Goal: Transaction & Acquisition: Subscribe to service/newsletter

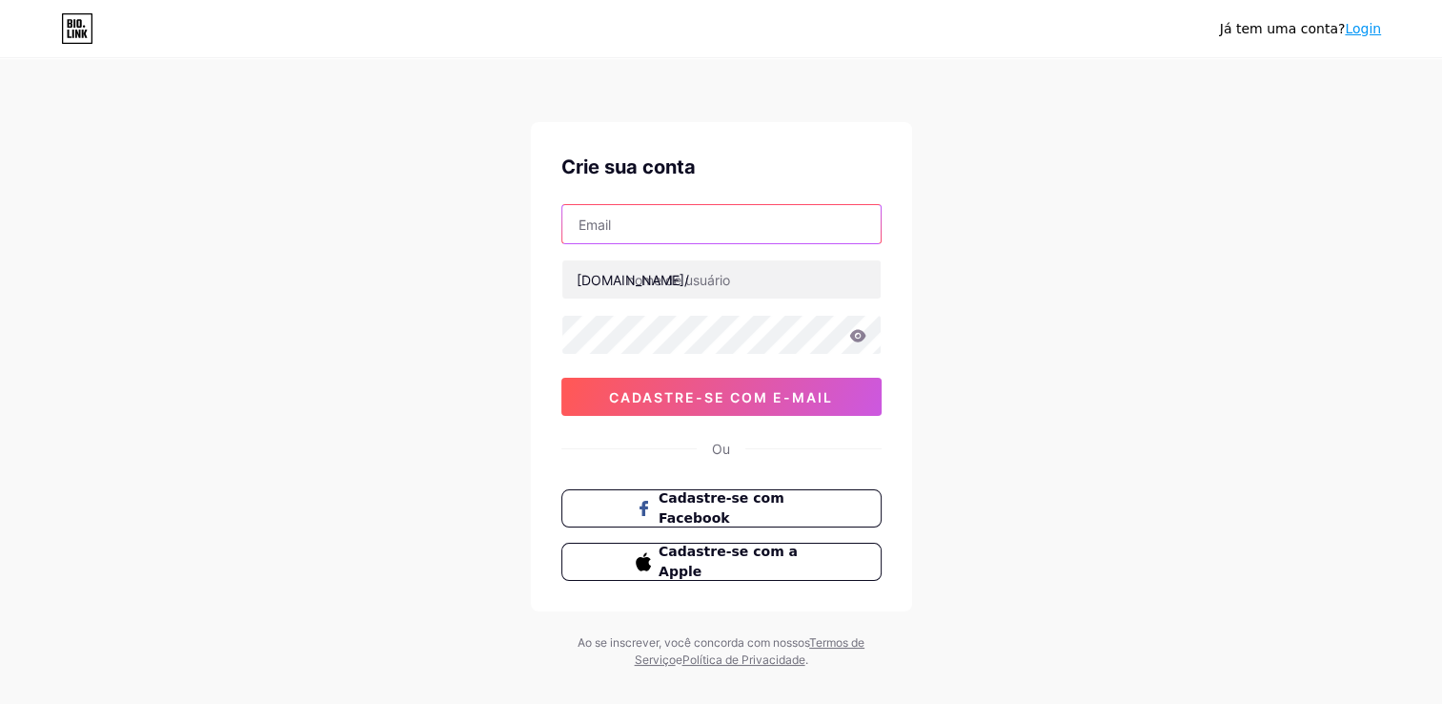
click at [690, 227] on input "text" at bounding box center [722, 224] width 318 height 38
type input "[EMAIL_ADDRESS][DOMAIN_NAME]"
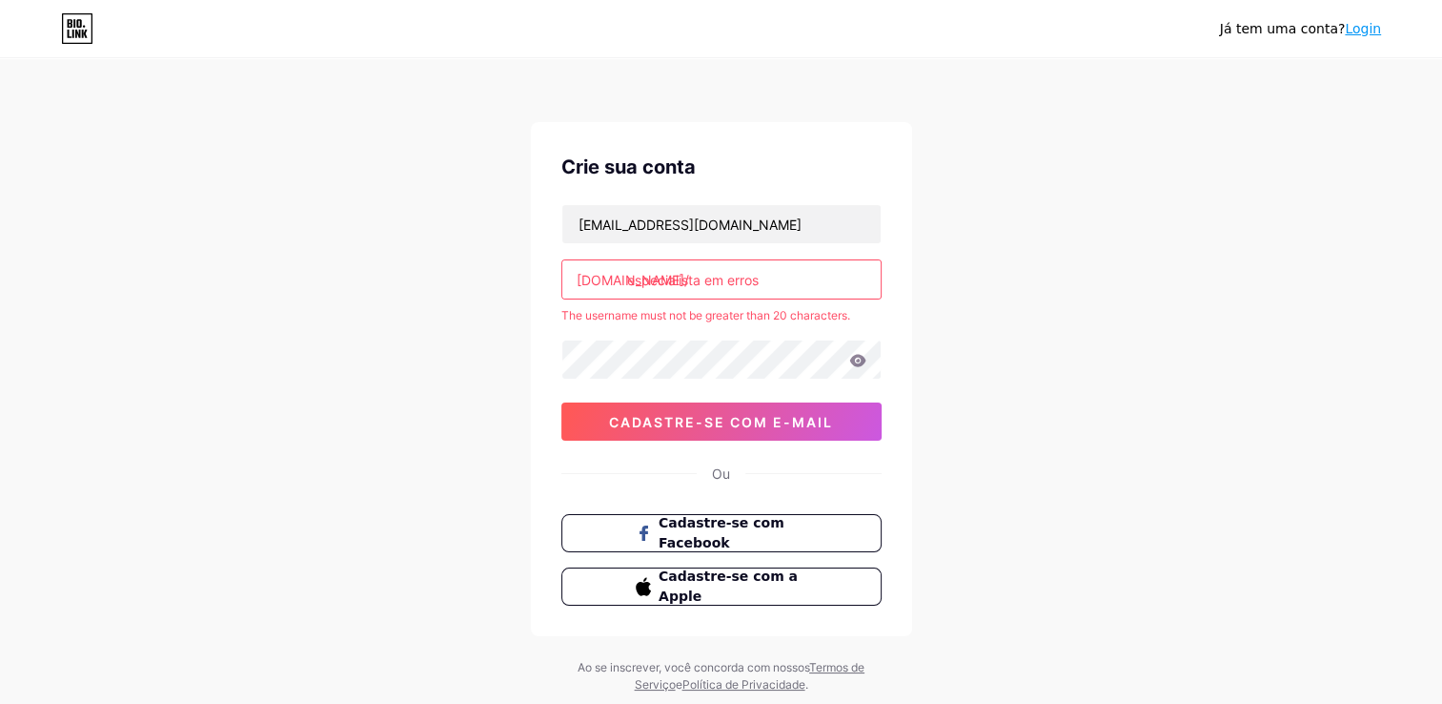
click at [796, 275] on input "especialista em erros" at bounding box center [722, 279] width 318 height 38
type input "e"
click at [788, 229] on input "Especialistaemerros@gmail.com" at bounding box center [722, 224] width 318 height 38
type input "E"
click at [782, 143] on div "Crie sua conta bio.link/ O nome de usuário não deve ter mais de 20 caracteres. …" at bounding box center [721, 379] width 381 height 514
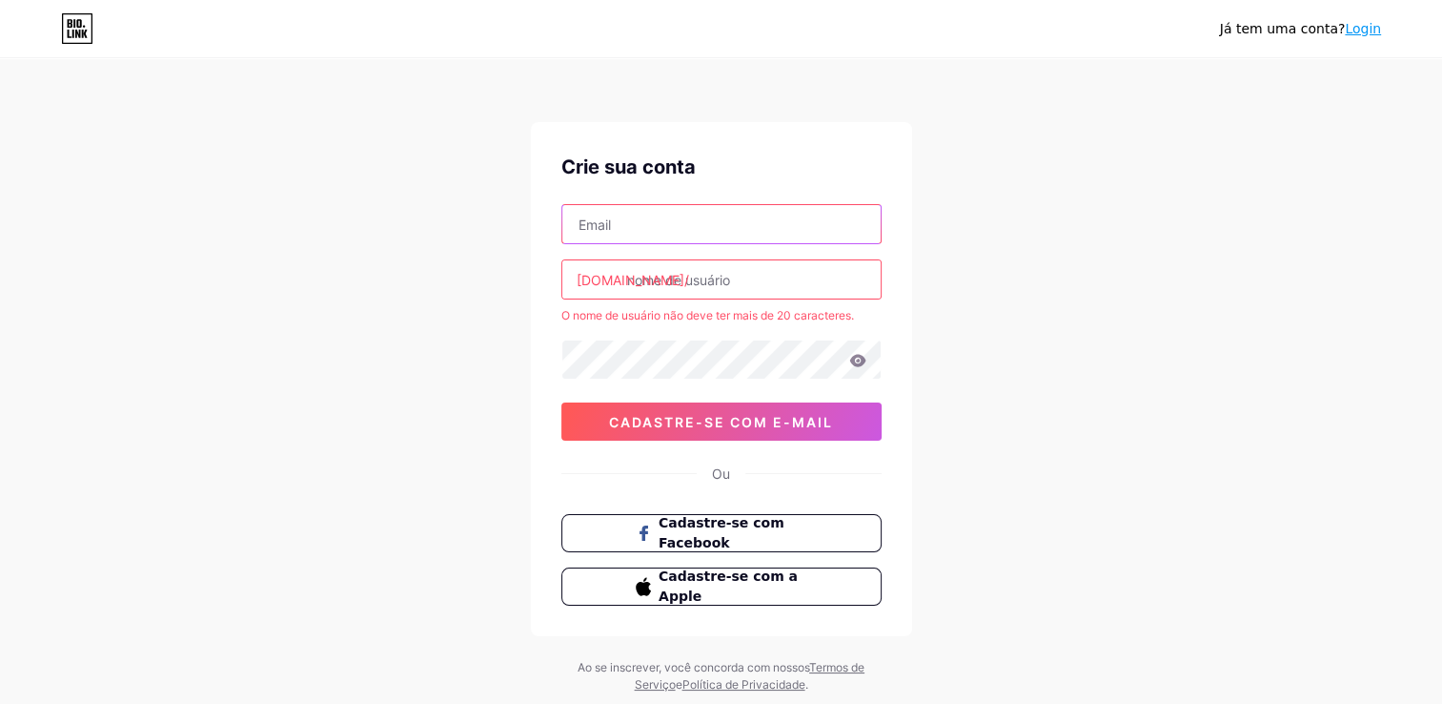
click at [663, 233] on input "text" at bounding box center [722, 224] width 318 height 38
type input "Especialistaemerros@gmail.com"
click at [778, 278] on input "especialista em erros" at bounding box center [722, 279] width 318 height 38
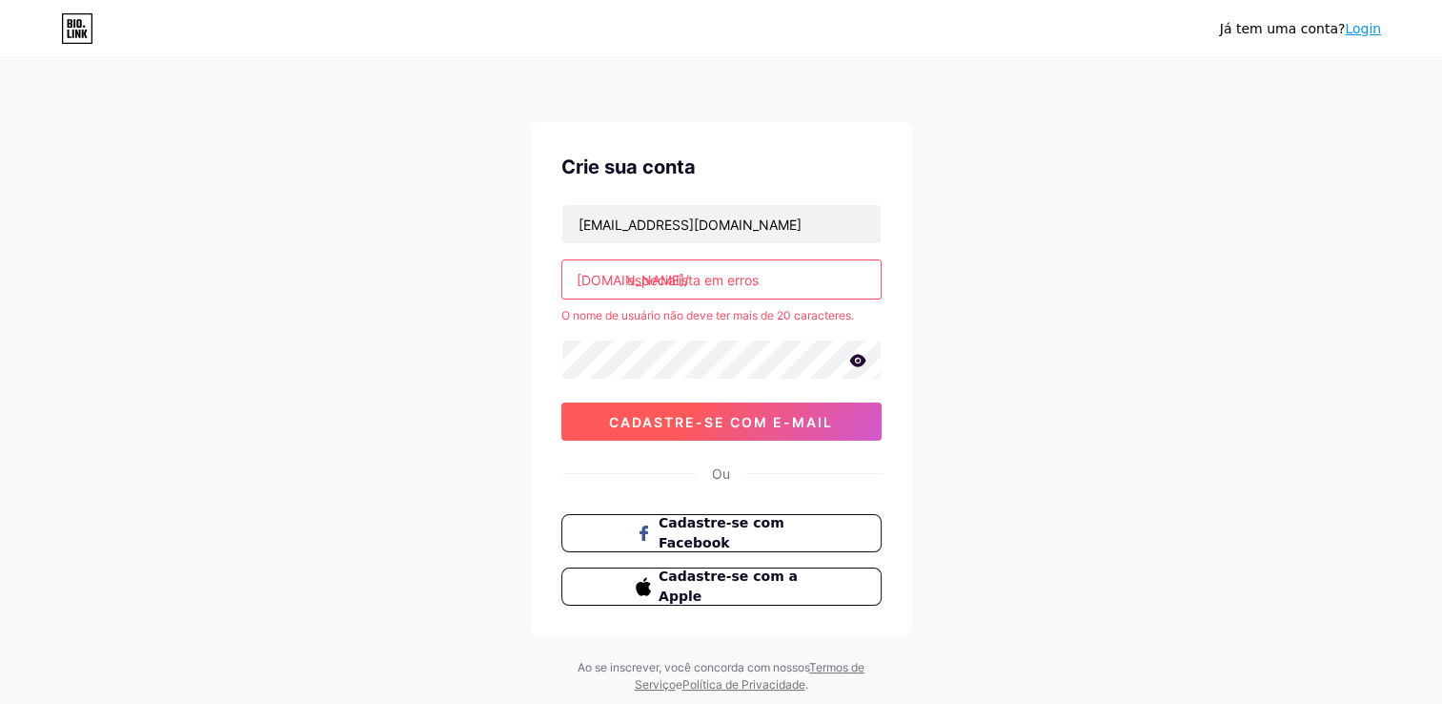
click at [717, 417] on span "Cadastre-se com e-mail" at bounding box center [721, 422] width 224 height 16
click at [774, 282] on input "especialista em erros" at bounding box center [722, 279] width 318 height 38
click at [705, 284] on input "especialista em erros" at bounding box center [722, 279] width 318 height 38
click at [730, 283] on input "especialista em erros" at bounding box center [722, 279] width 318 height 38
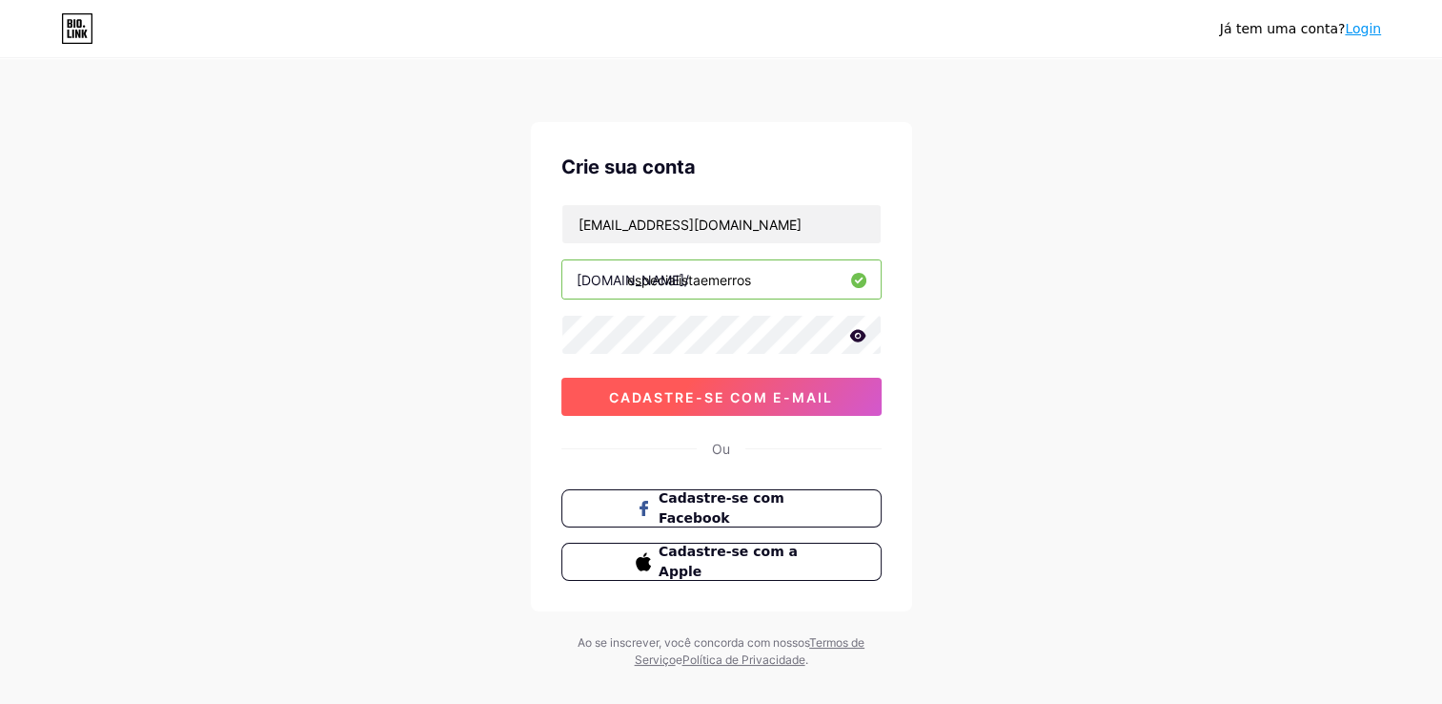
type input "especialistaemerros"
click at [722, 394] on span "Cadastre-se com e-mail" at bounding box center [721, 397] width 224 height 16
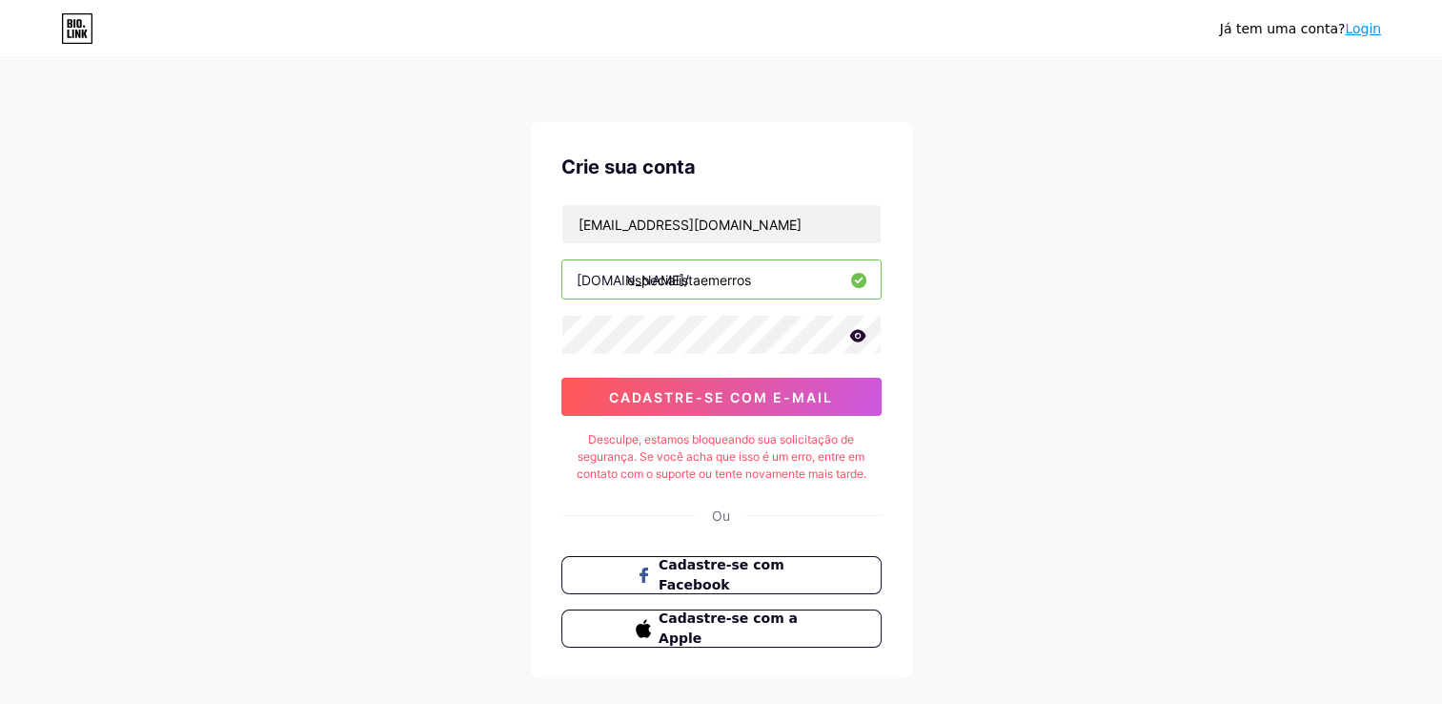
click at [735, 463] on div "Desculpe, estamos bloqueando sua solicitação de segurança. Se você acha que iss…" at bounding box center [722, 456] width 320 height 51
click at [697, 570] on span "Cadastre-se com Facebook" at bounding box center [733, 575] width 150 height 41
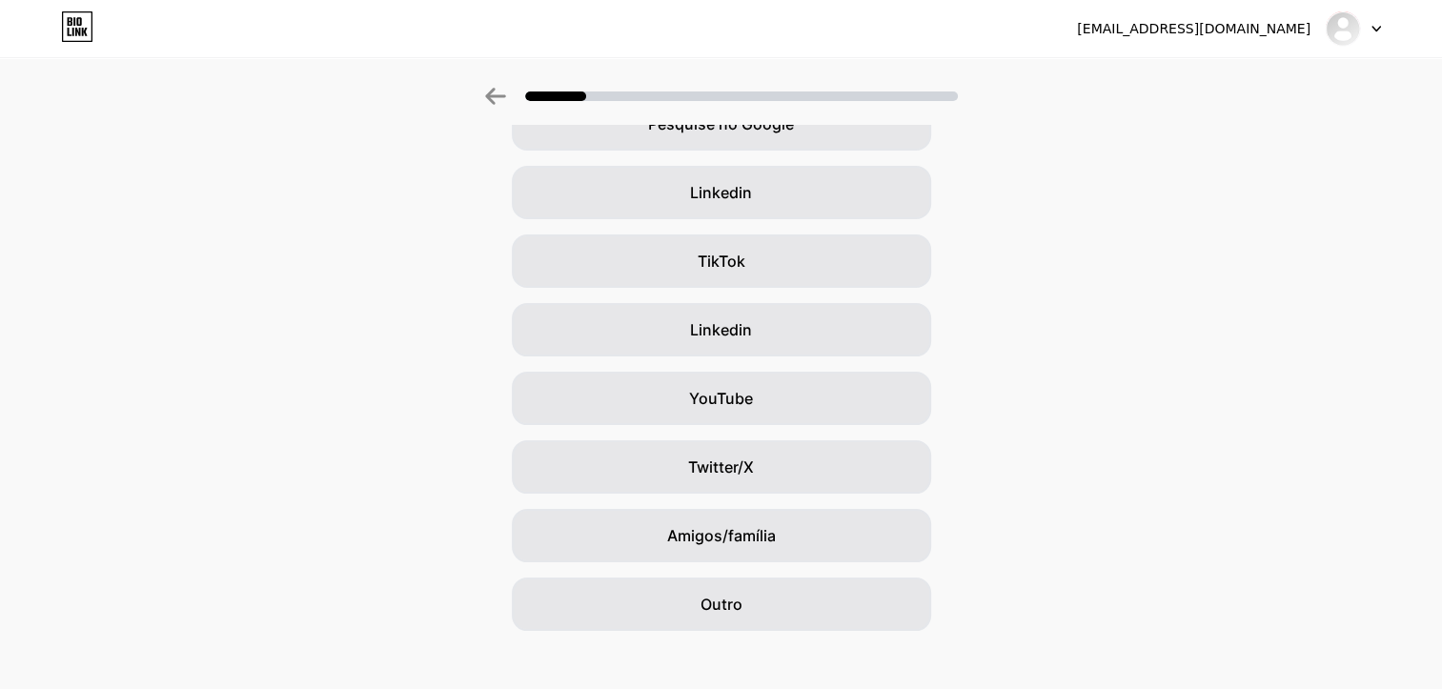
scroll to position [133, 0]
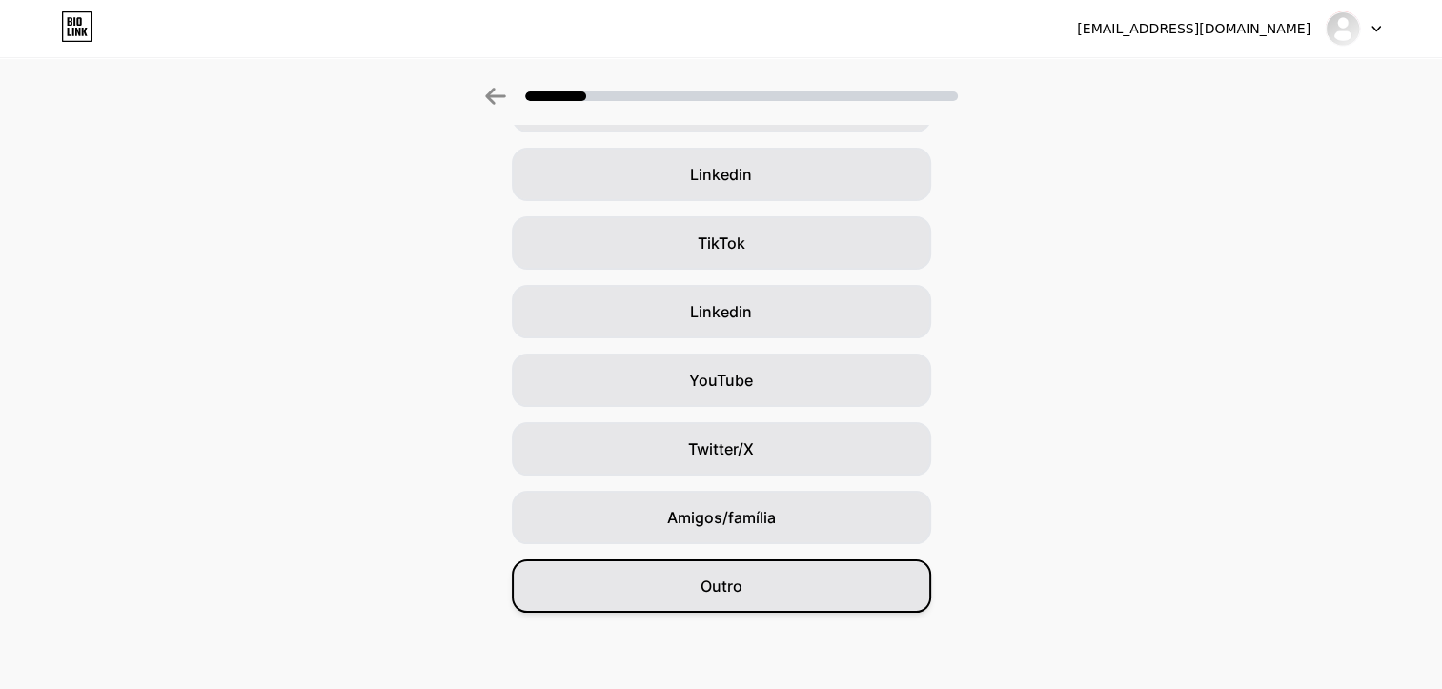
click at [731, 586] on span "Outro" at bounding box center [722, 586] width 42 height 23
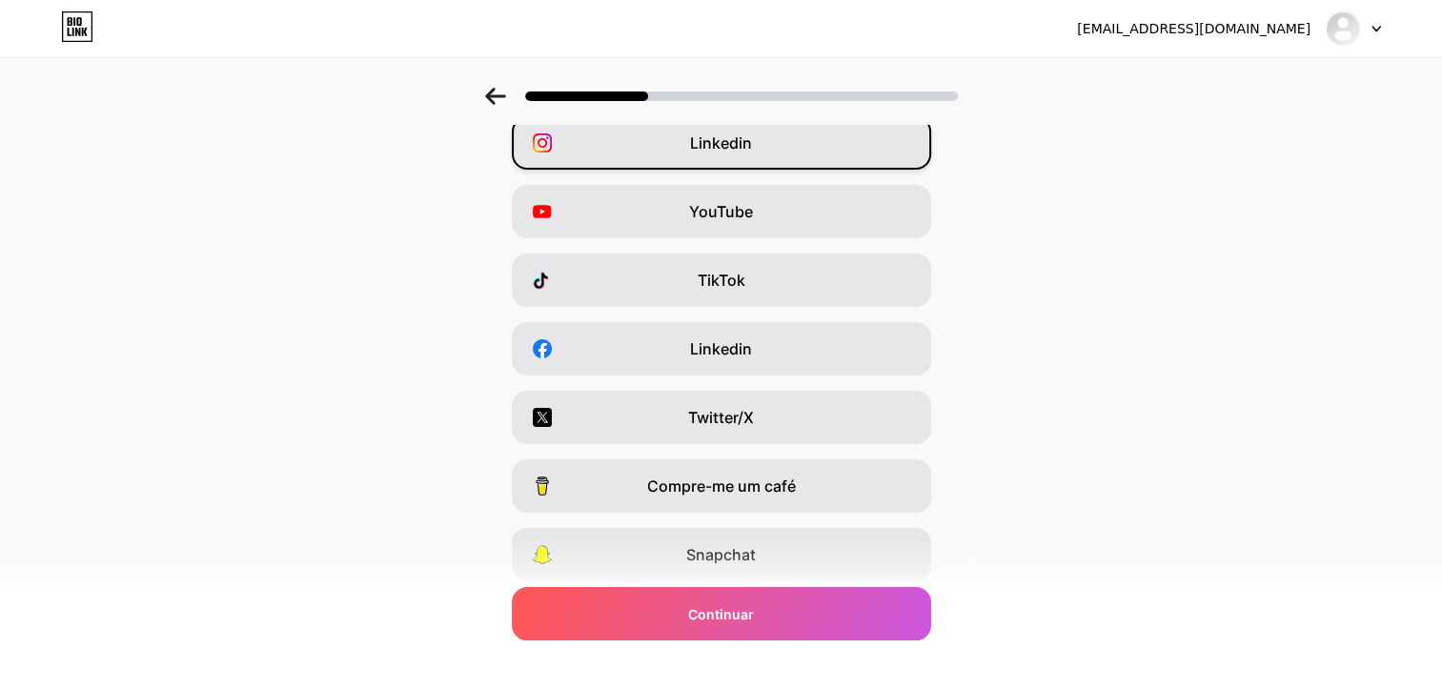
scroll to position [0, 0]
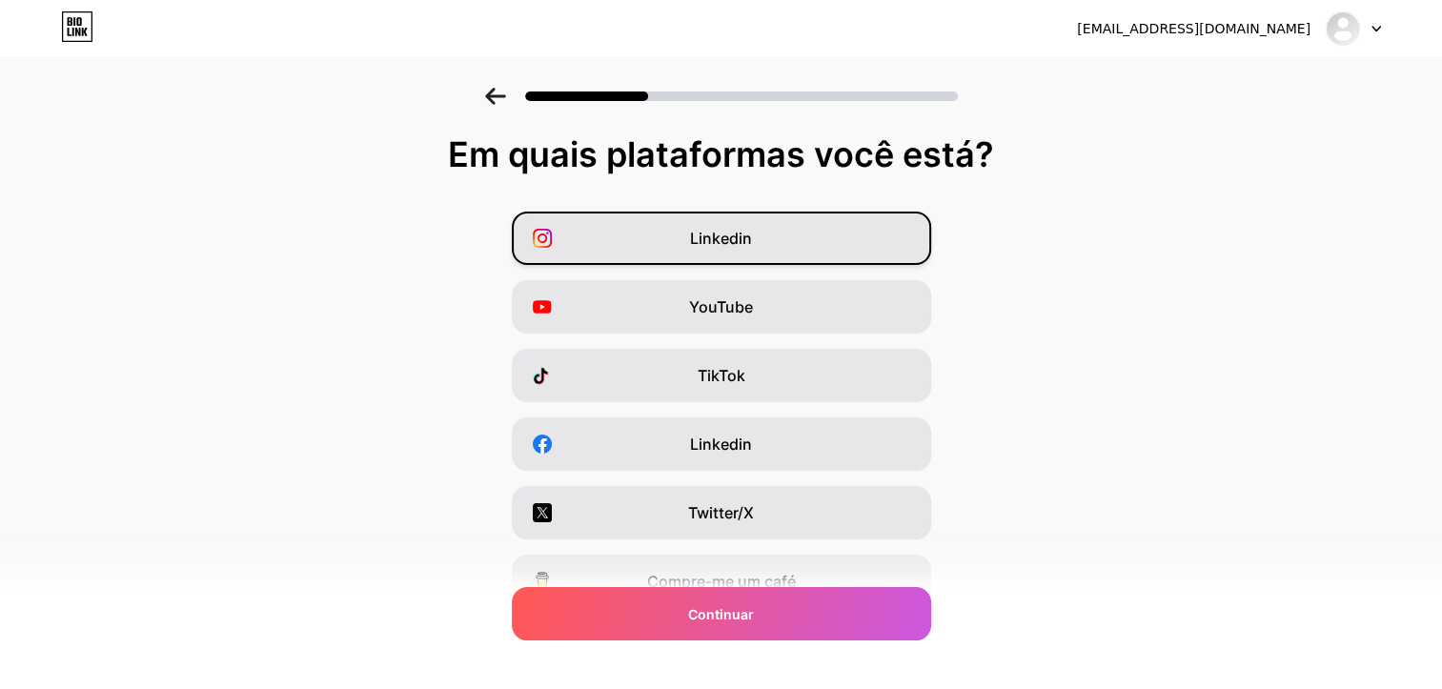
click at [782, 242] on div "Linkedin" at bounding box center [721, 238] width 419 height 53
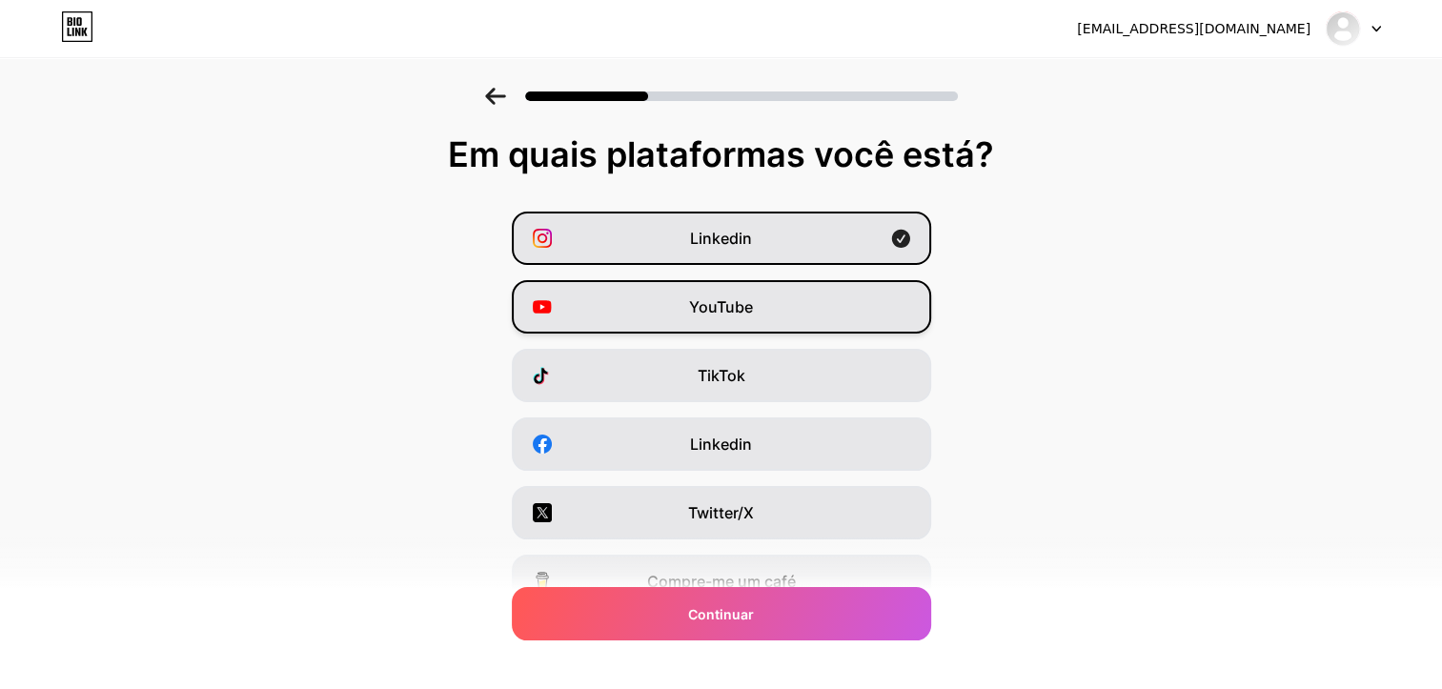
click at [753, 314] on span "YouTube" at bounding box center [721, 307] width 64 height 23
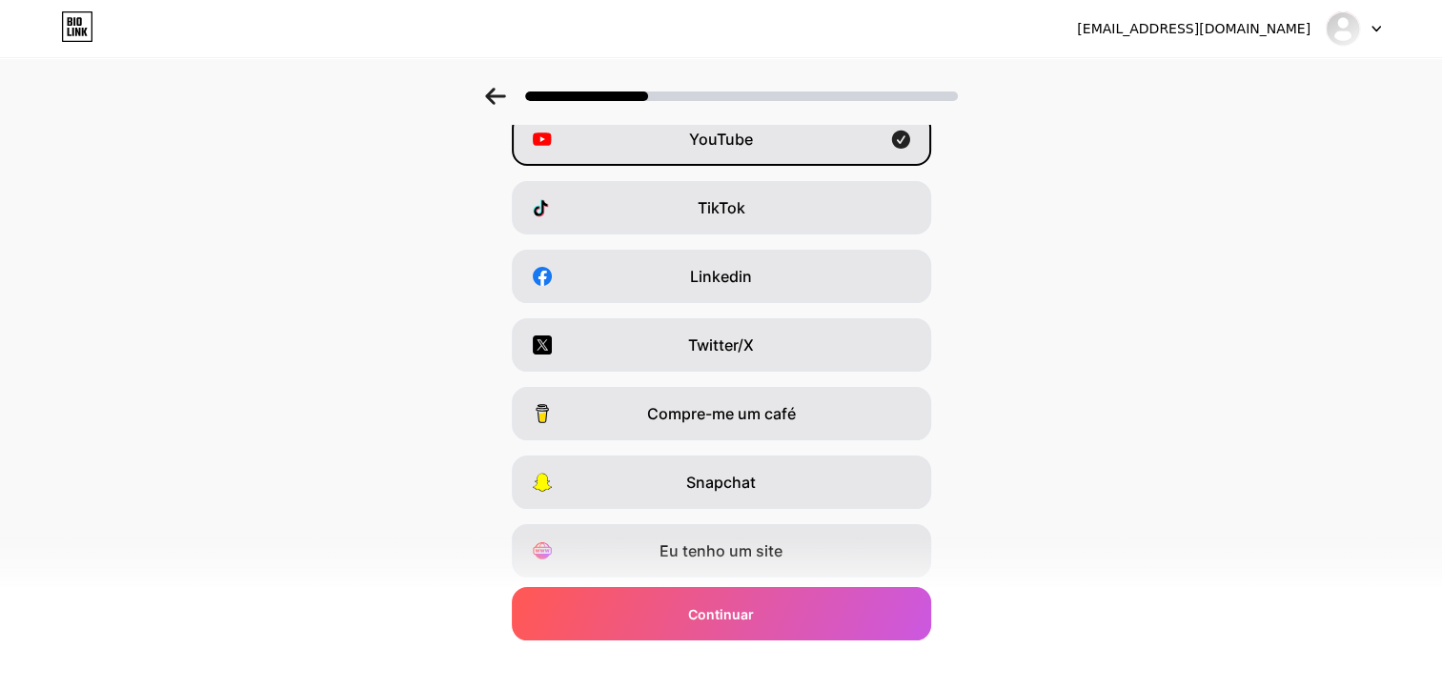
scroll to position [191, 0]
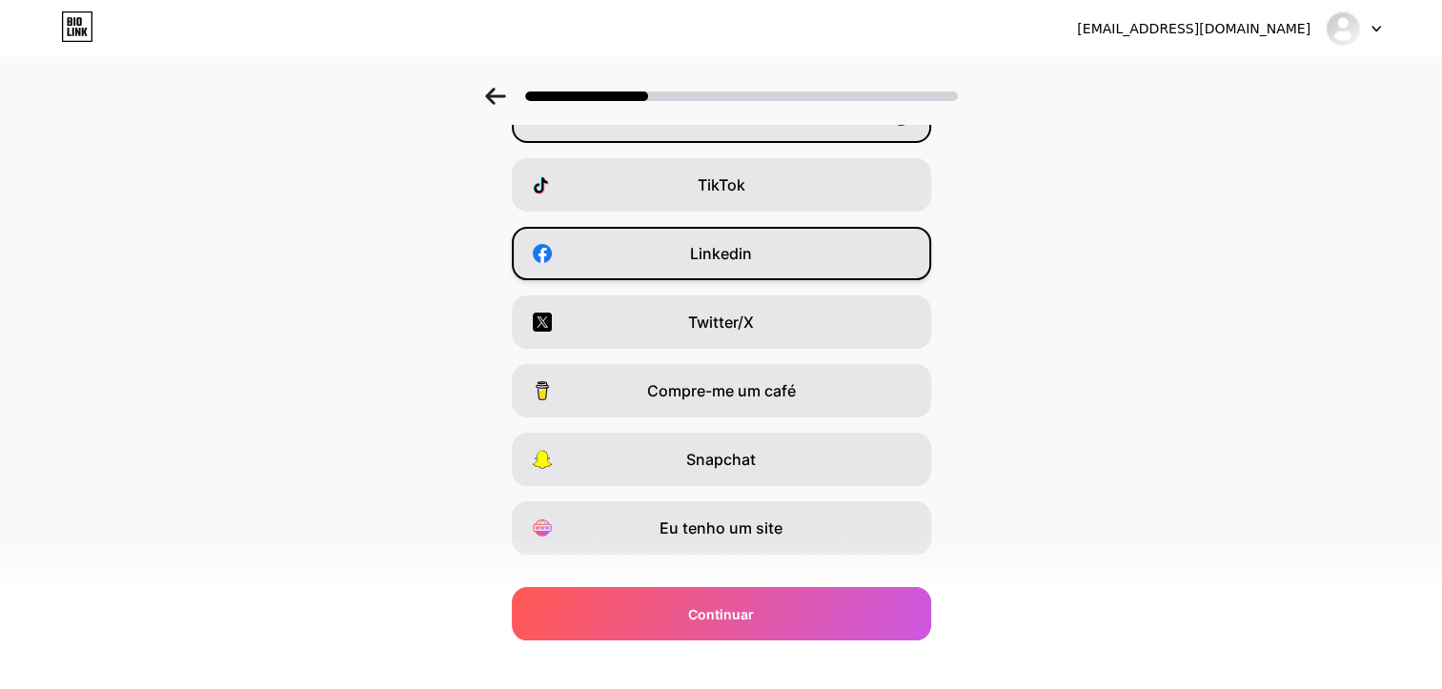
click at [723, 256] on span "Linkedin" at bounding box center [721, 253] width 62 height 23
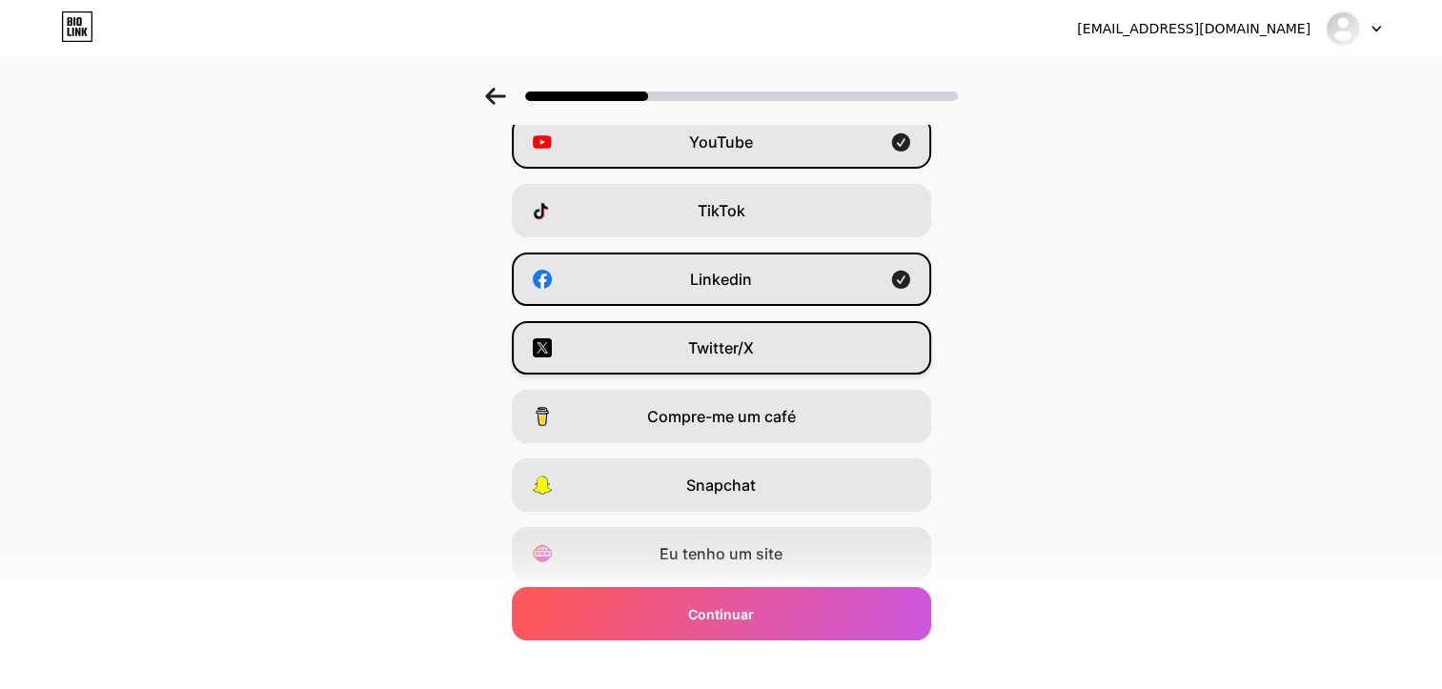
scroll to position [133, 0]
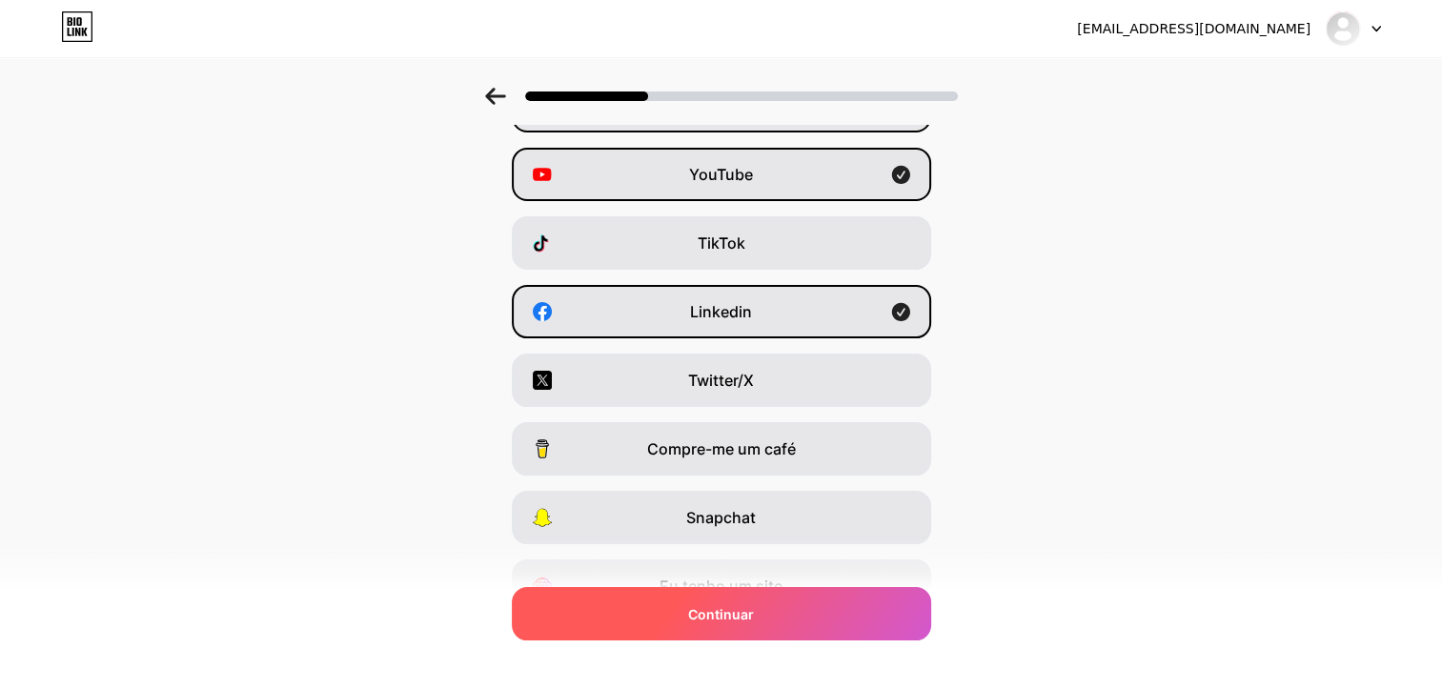
click at [738, 610] on span "Continuar" at bounding box center [721, 614] width 66 height 20
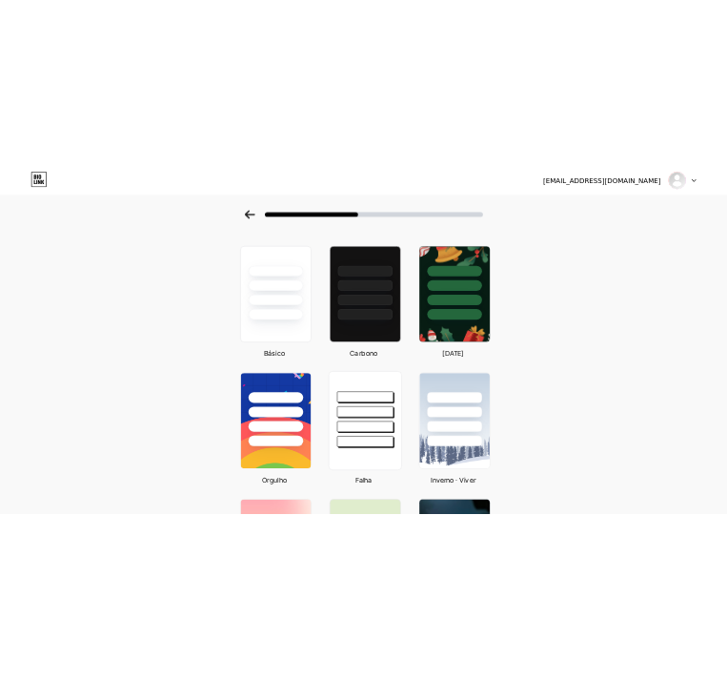
scroll to position [0, 0]
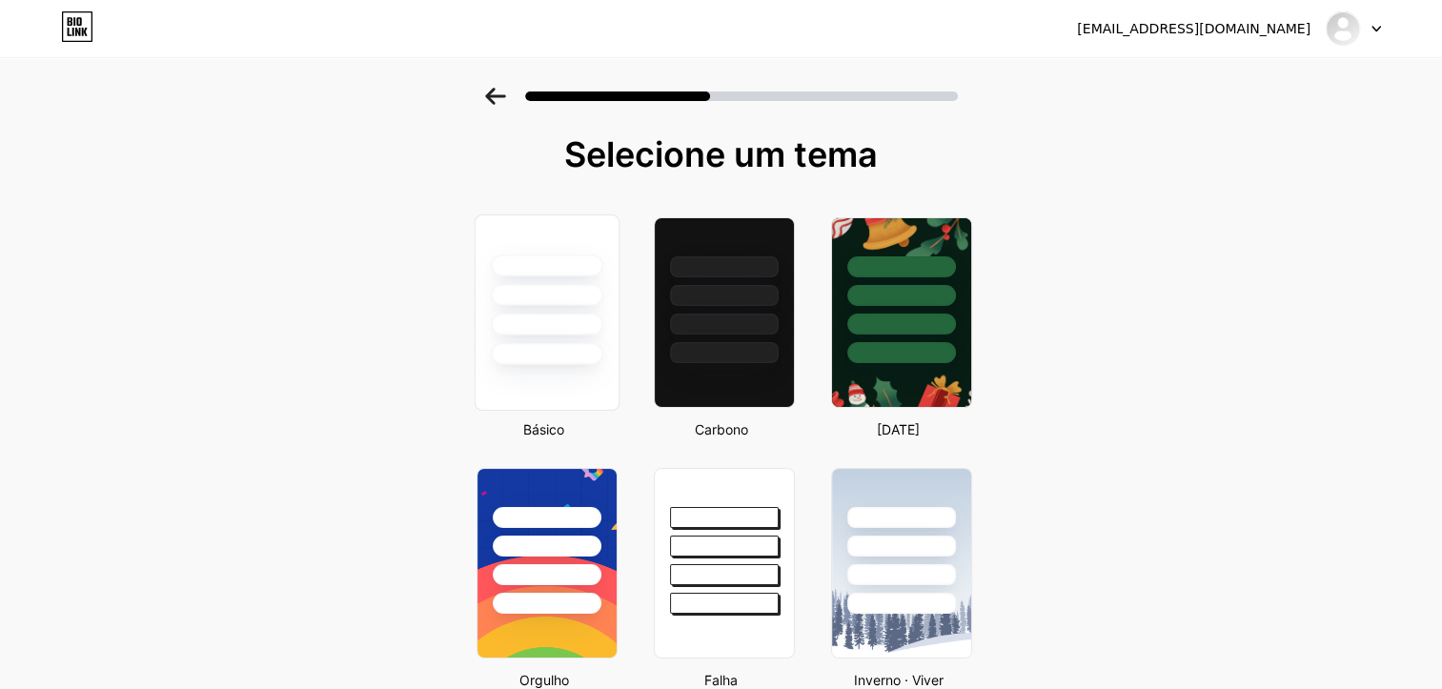
click at [542, 301] on div at bounding box center [547, 295] width 112 height 22
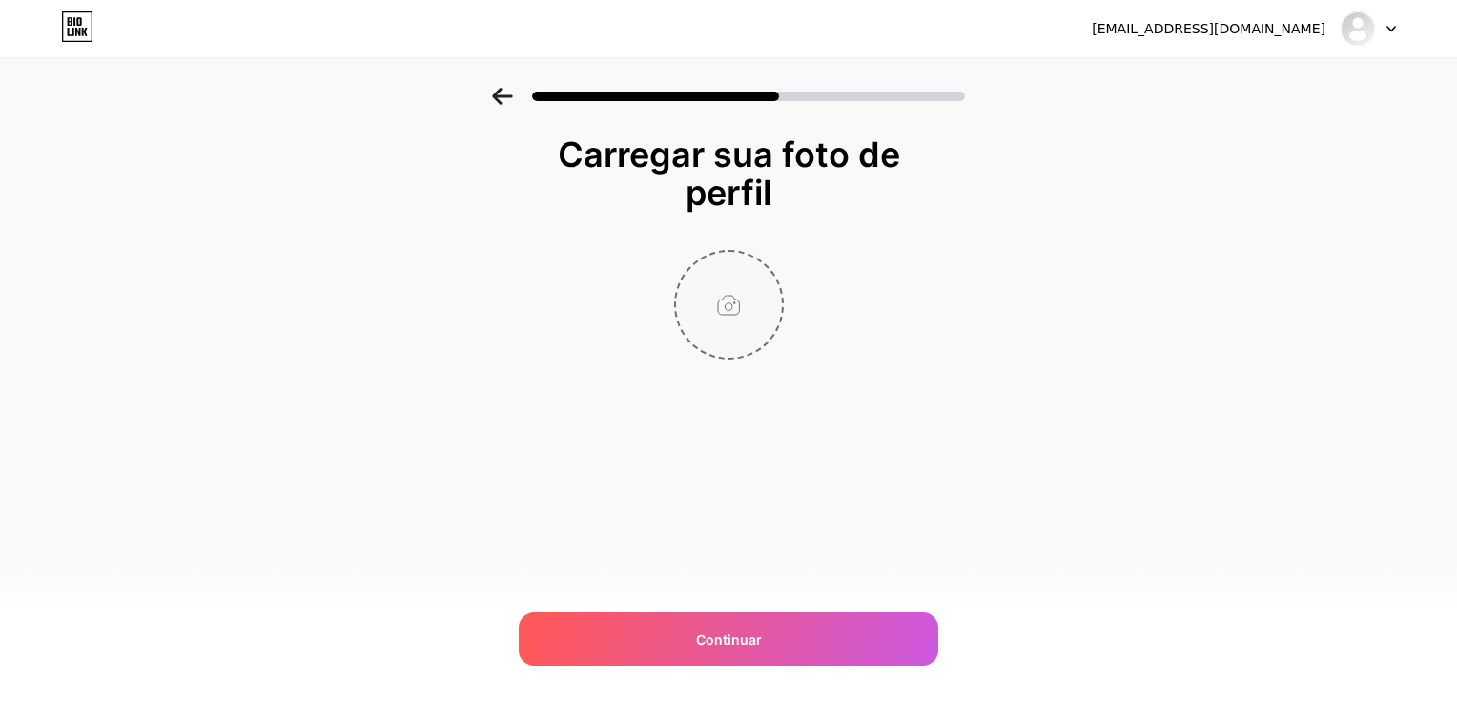
click at [729, 298] on input "file" at bounding box center [729, 305] width 106 height 106
type input "C:\fakepath\Capa e contracapa prontas.png"
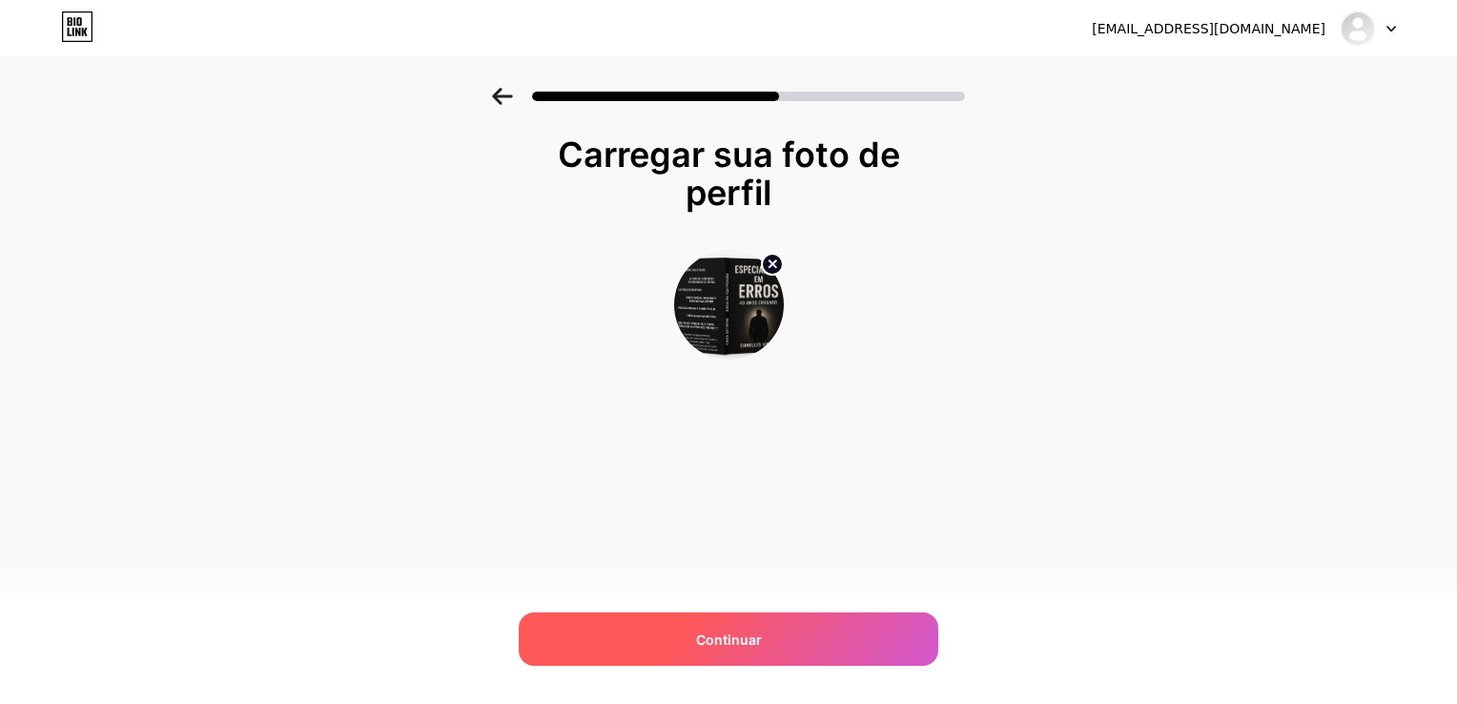
click at [723, 639] on span "Continuar" at bounding box center [729, 639] width 66 height 20
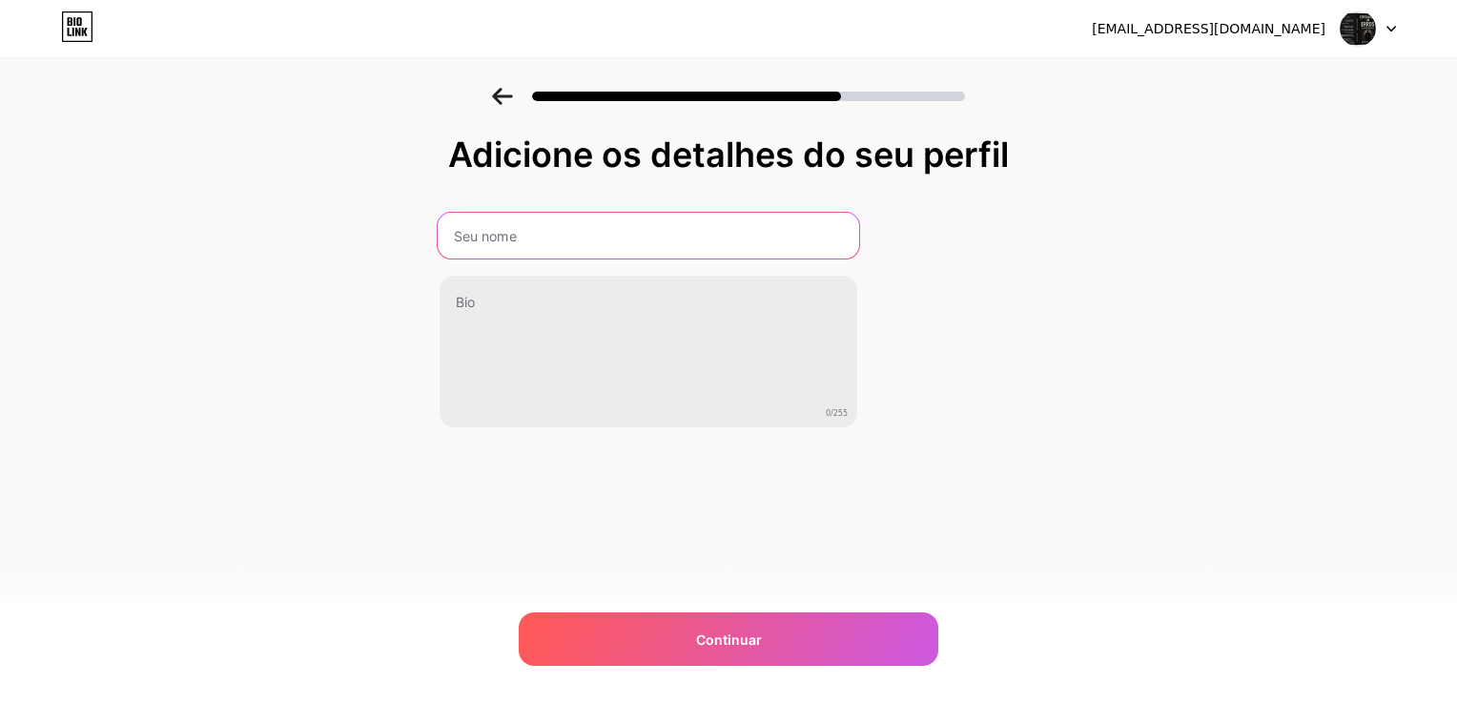
click at [639, 234] on input "text" at bounding box center [648, 236] width 421 height 46
type input "[PERSON_NAME]"
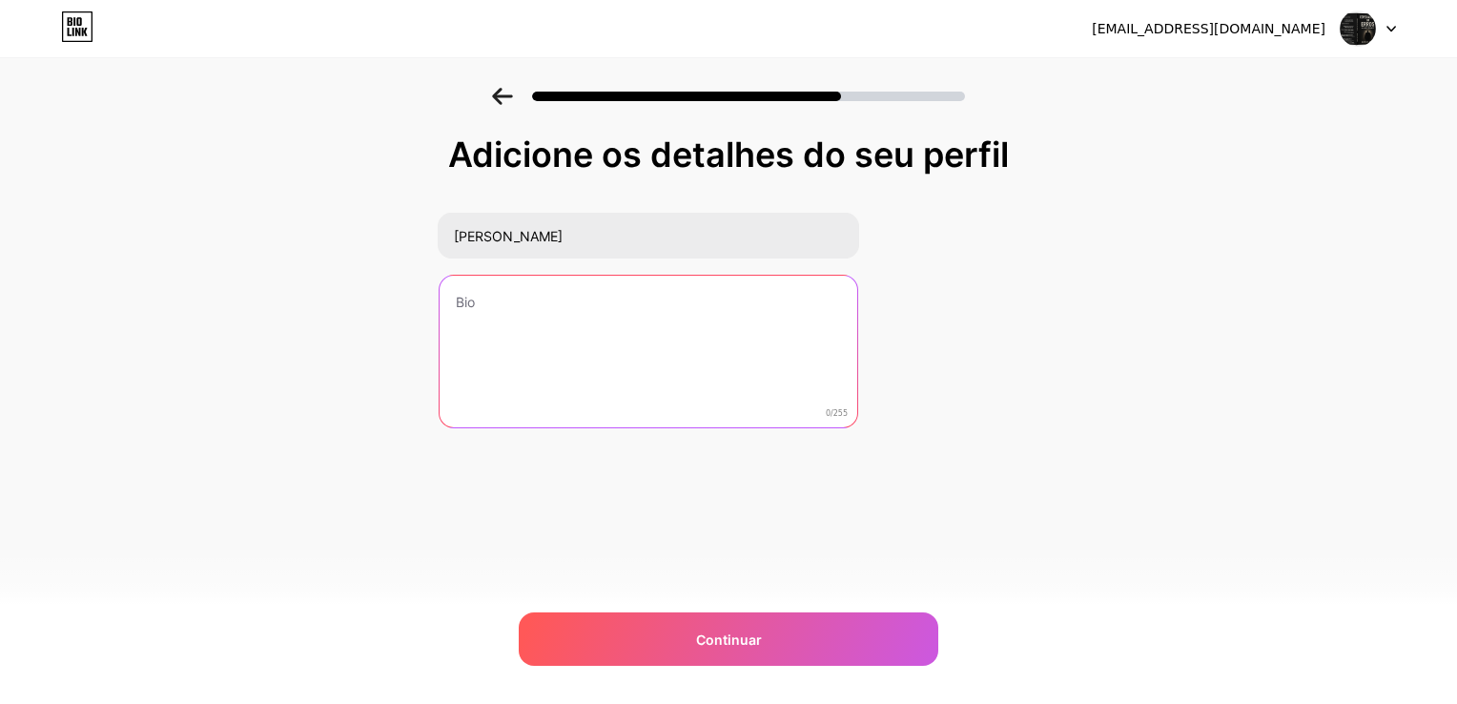
click at [551, 315] on textarea at bounding box center [649, 352] width 418 height 153
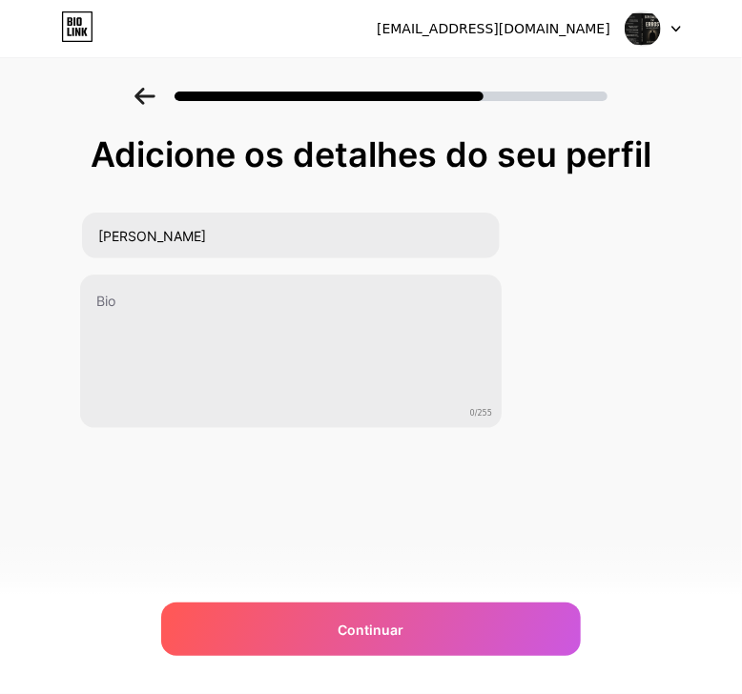
click at [569, 33] on div "[EMAIL_ADDRESS][DOMAIN_NAME]" at bounding box center [494, 29] width 234 height 20
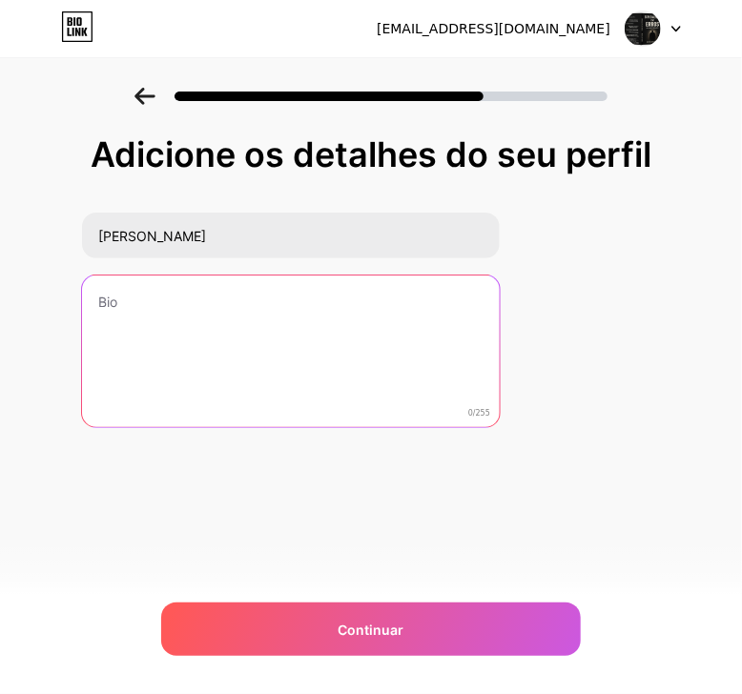
click at [157, 297] on textarea at bounding box center [291, 352] width 418 height 153
paste textarea "Ninguém quer ficar devendo a agiotas. Relato de uma história real de queda e re…"
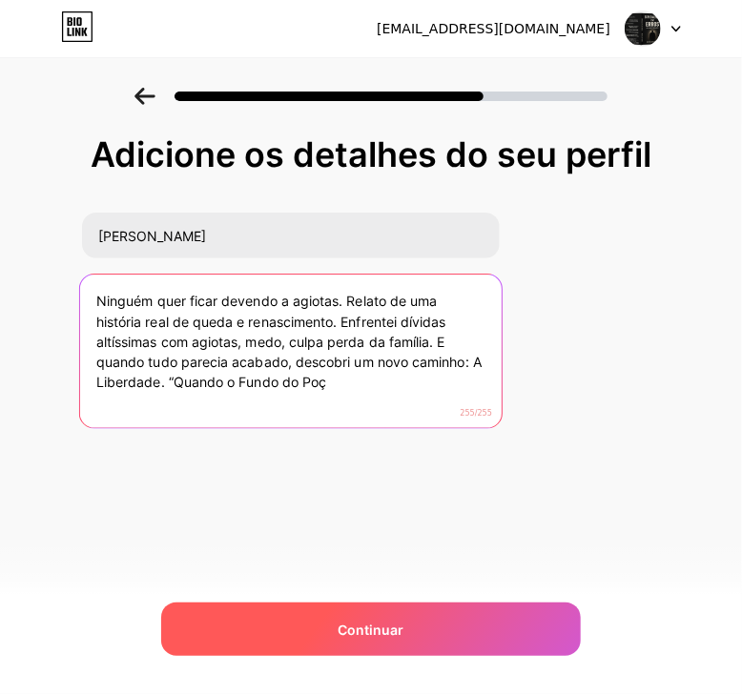
type textarea "Ninguém quer ficar devendo a agiotas. Relato de uma história real de queda e re…"
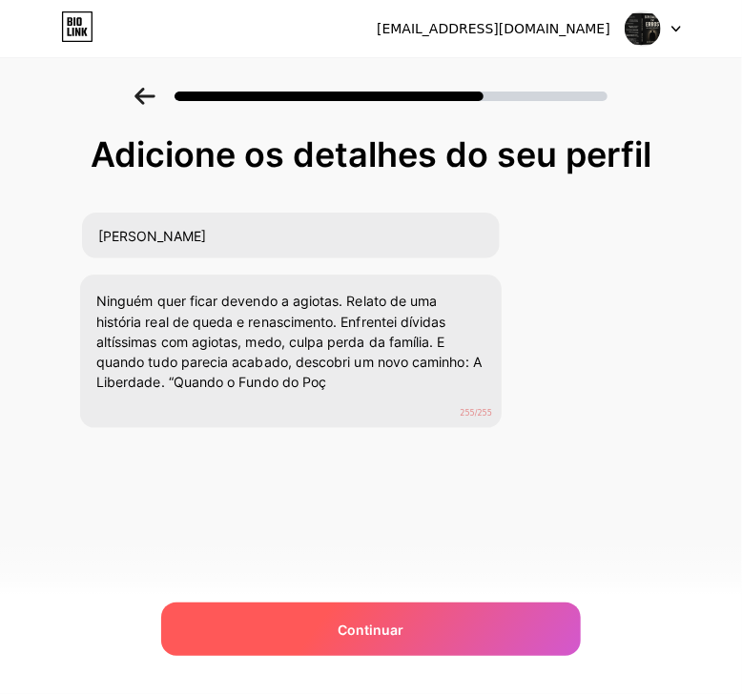
click at [385, 631] on span "Continuar" at bounding box center [371, 630] width 66 height 20
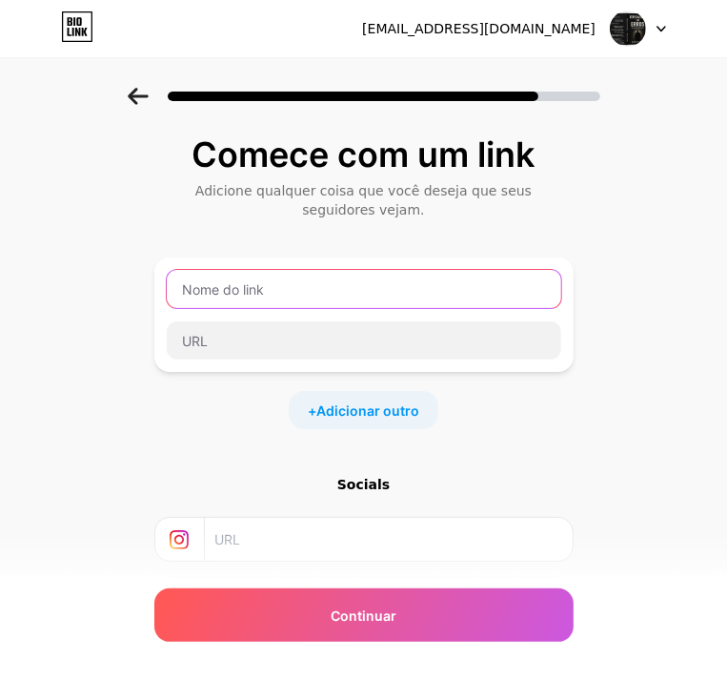
click at [286, 291] on input "text" at bounding box center [364, 289] width 395 height 38
click at [227, 288] on input "text" at bounding box center [364, 289] width 395 height 38
paste input "[URL][DOMAIN_NAME]"
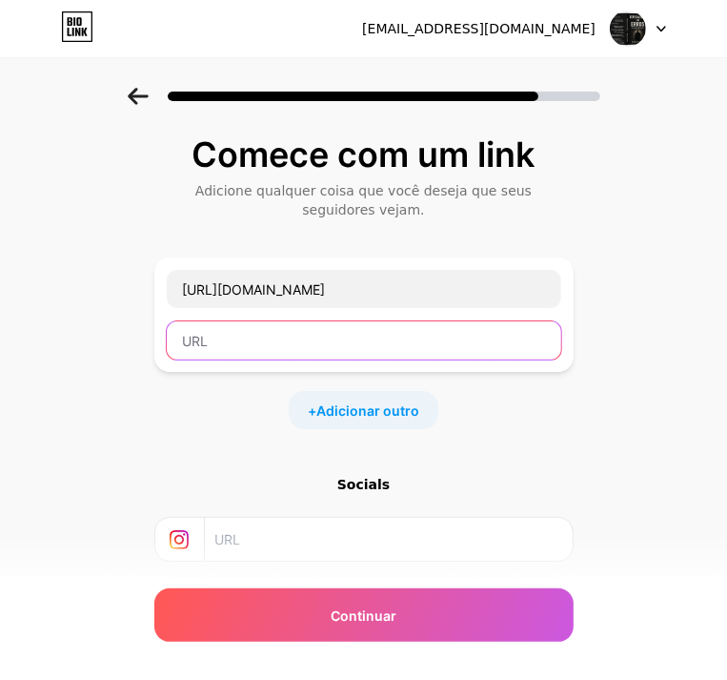
click at [274, 331] on input "text" at bounding box center [364, 340] width 395 height 38
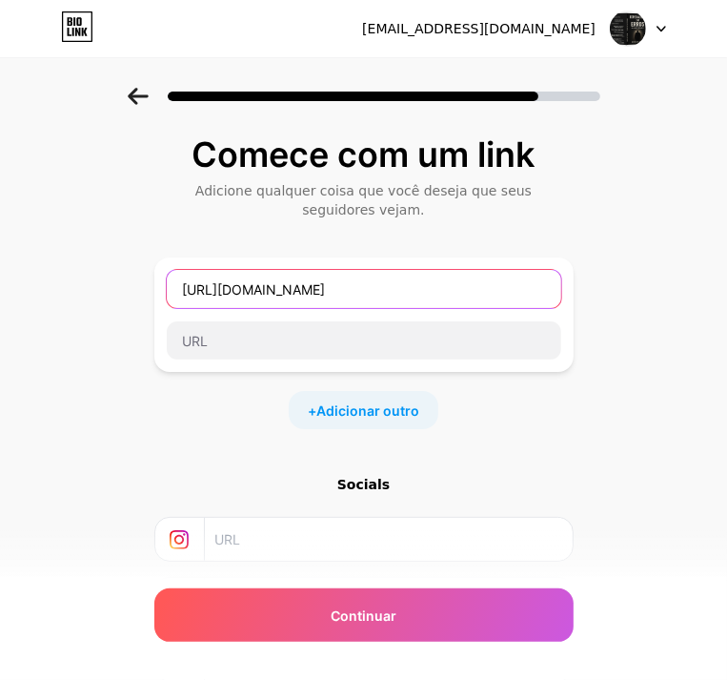
drag, startPoint x: 537, startPoint y: 289, endPoint x: 3, endPoint y: 273, distance: 534.2
click at [3, 274] on div "Comece com um link Adicione qualquer coisa que você deseja que seus seguidores …" at bounding box center [363, 432] width 727 height 689
type input "2YzA2MmpmZTYw"
drag, startPoint x: 343, startPoint y: 291, endPoint x: 11, endPoint y: 290, distance: 331.8
click at [14, 290] on div "Comece com um link Adicione qualquer coisa que você deseja que seus seguidores …" at bounding box center [363, 432] width 727 height 689
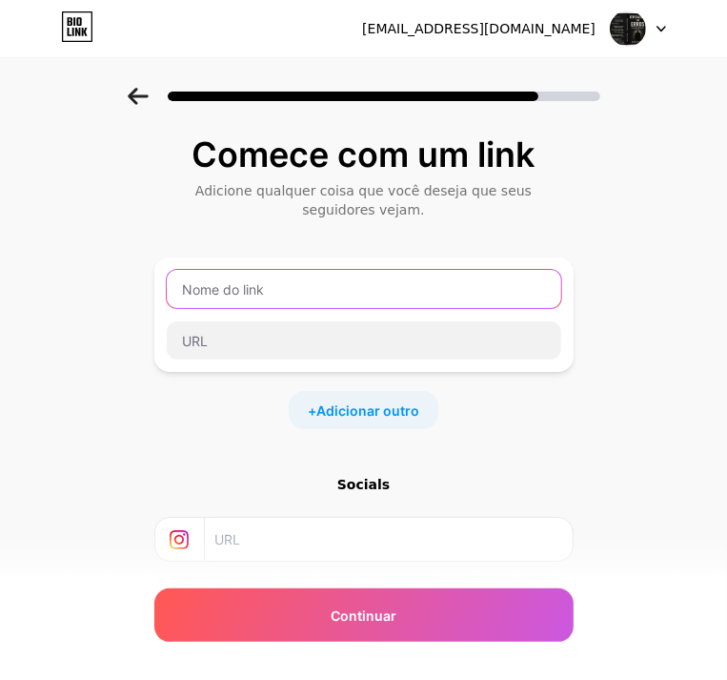
click at [307, 283] on input "text" at bounding box center [364, 289] width 395 height 38
paste input "[URL][DOMAIN_NAME]"
click at [377, 289] on input "[URL][DOMAIN_NAME]" at bounding box center [364, 289] width 395 height 38
type input "h"
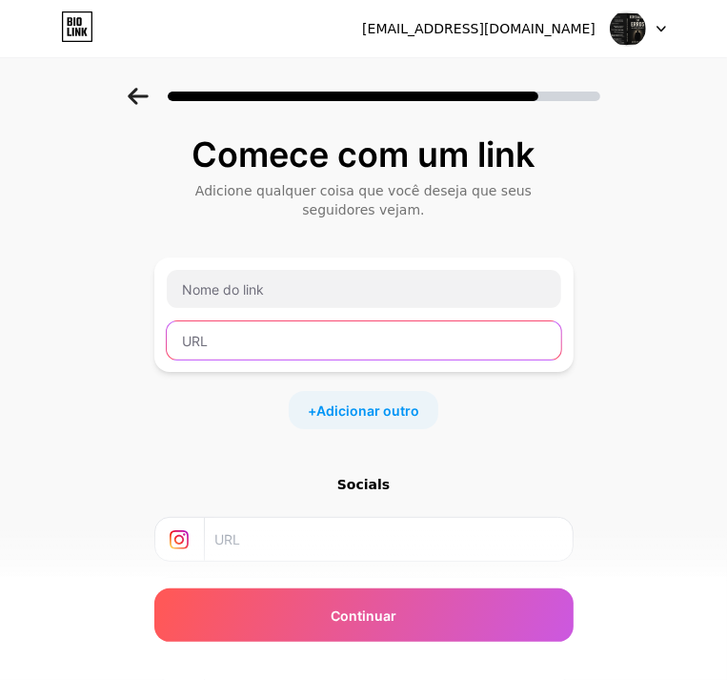
click at [282, 331] on input "text" at bounding box center [364, 340] width 395 height 38
paste input "[URL][DOMAIN_NAME]"
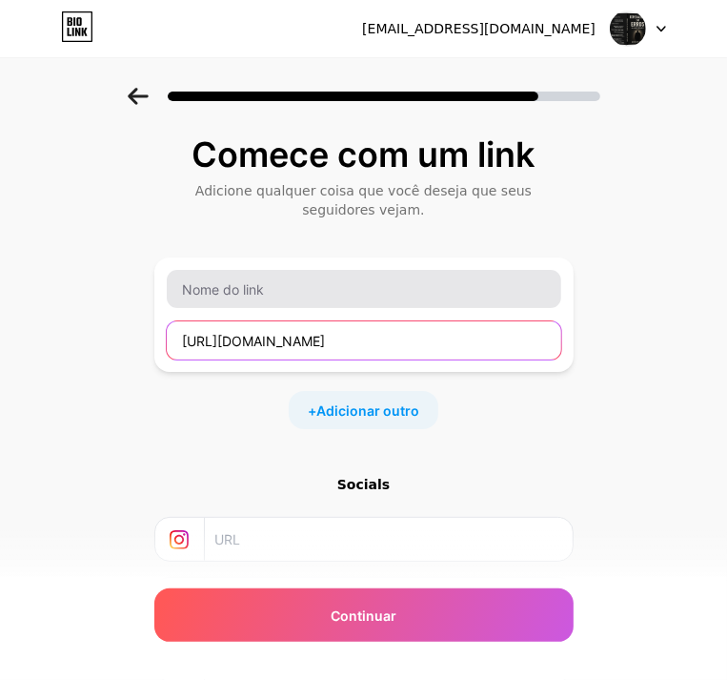
type input "[URL][DOMAIN_NAME]"
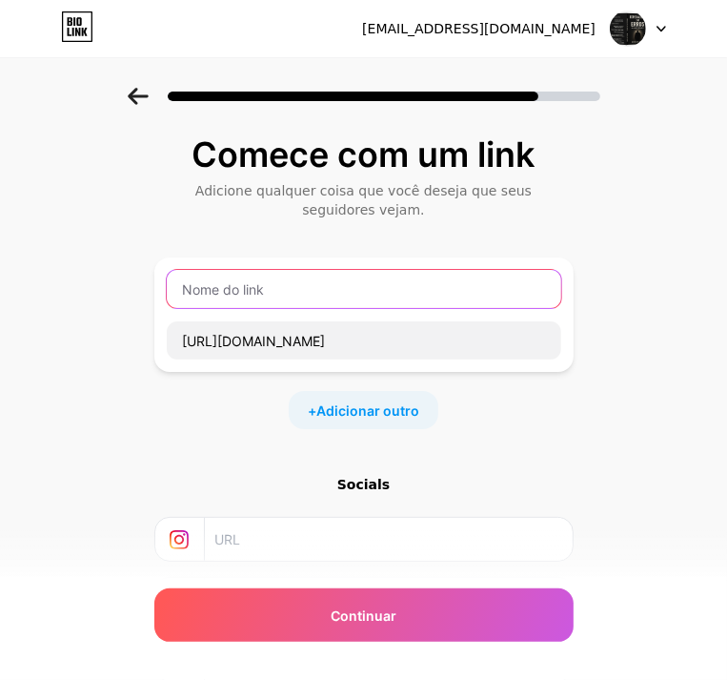
click at [313, 293] on input "text" at bounding box center [364, 289] width 395 height 38
click at [245, 290] on input "text" at bounding box center [364, 289] width 395 height 38
paste input "Quando o Fundo do Poço se Tornou meu Altar"
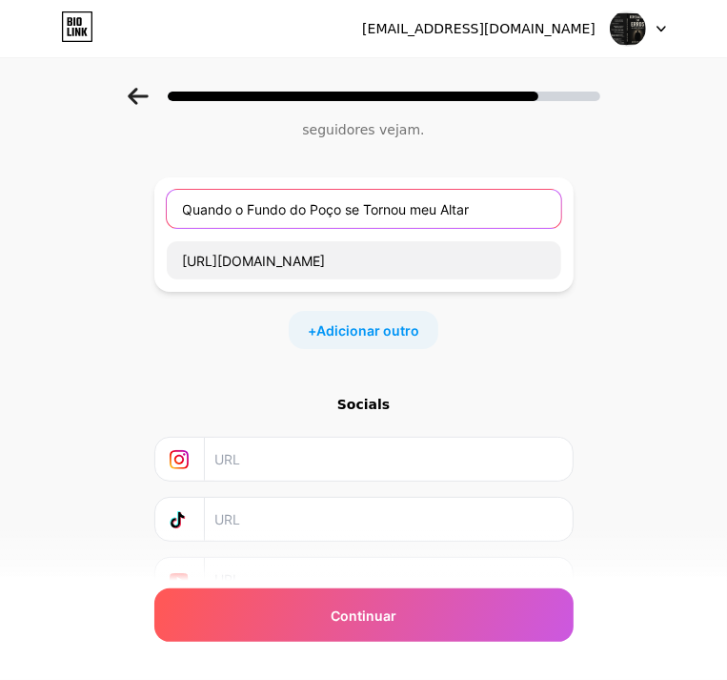
scroll to position [172, 0]
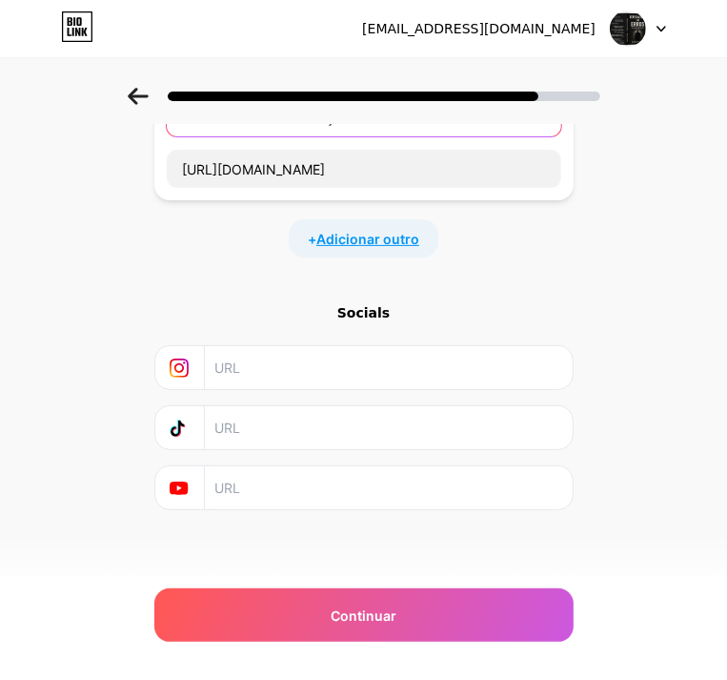
type input "Quando o Fundo do Poço se Tornou meu Altar"
click at [373, 236] on span "Adicionar outro" at bounding box center [368, 239] width 103 height 20
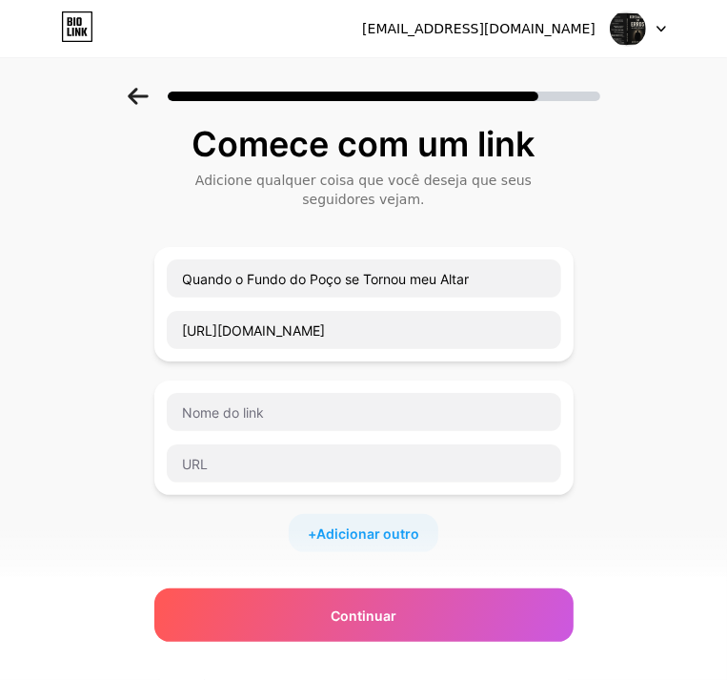
scroll to position [0, 0]
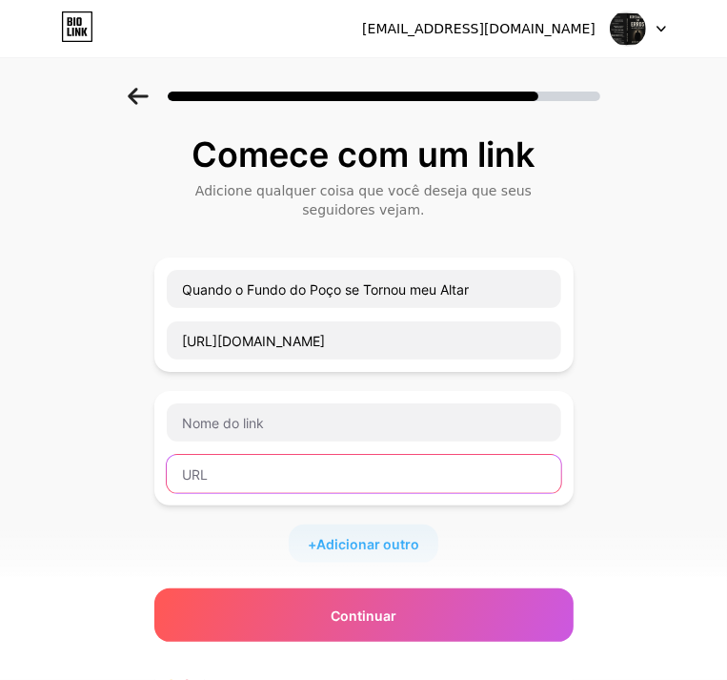
click at [226, 468] on input "text" at bounding box center [364, 474] width 395 height 38
paste input "[URL][DOMAIN_NAME]"
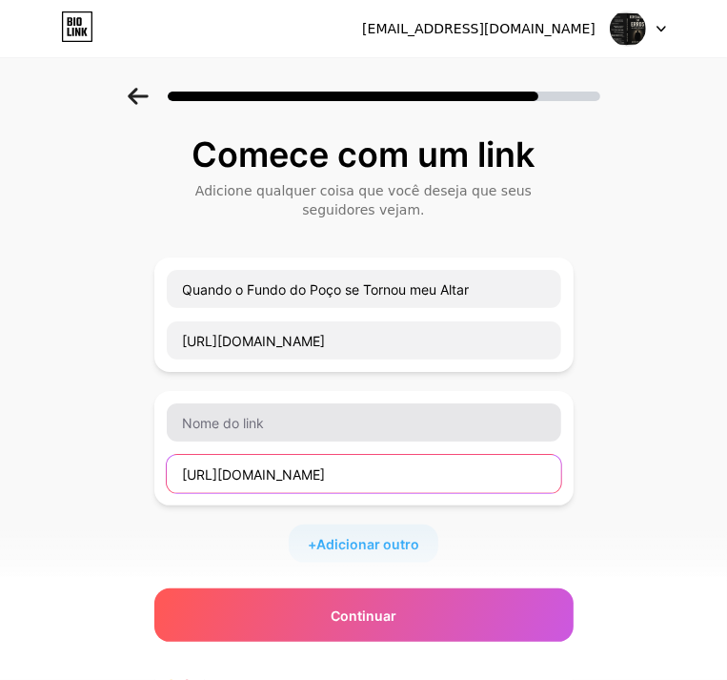
type input "[URL][DOMAIN_NAME]"
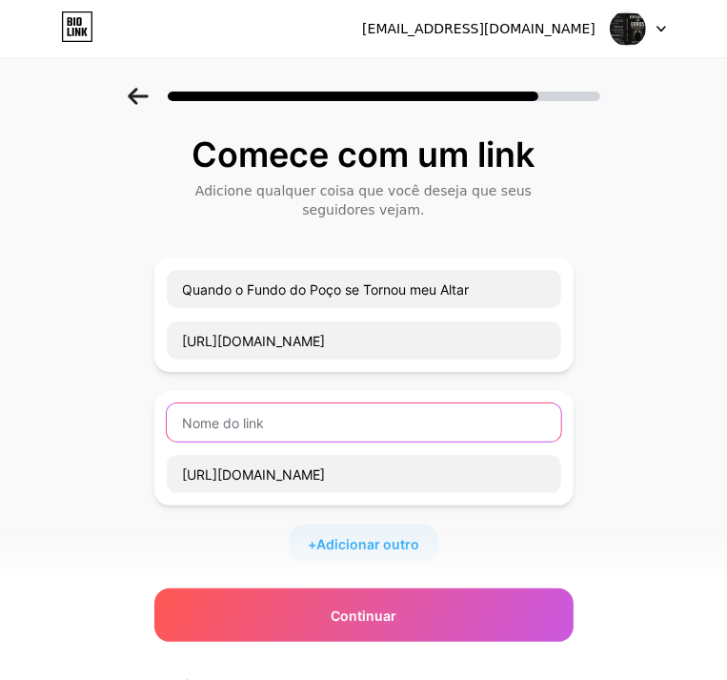
scroll to position [0, 0]
click at [313, 417] on input "text" at bounding box center [364, 422] width 395 height 38
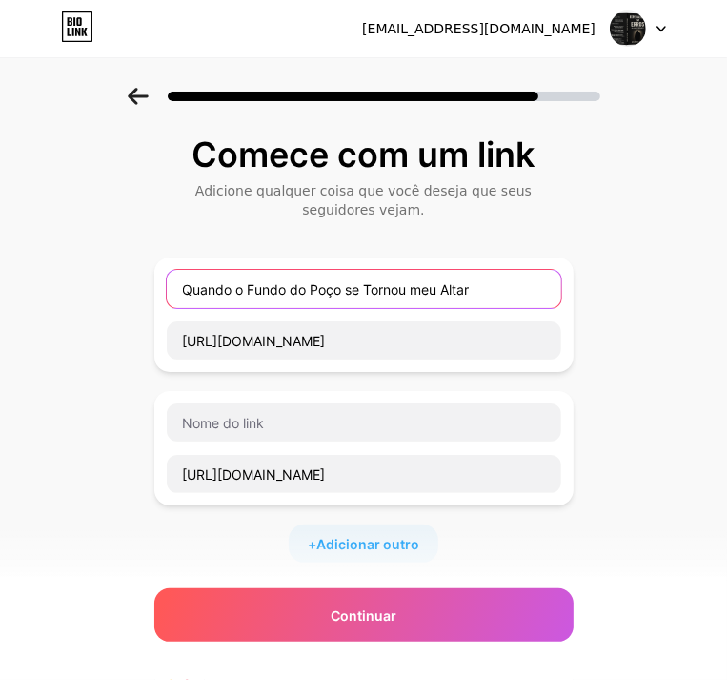
drag, startPoint x: 474, startPoint y: 290, endPoint x: 88, endPoint y: 288, distance: 386.1
click at [91, 288] on div "Comece com um link Adicione qualquer coisa que você deseja que seus seguidores …" at bounding box center [363, 499] width 727 height 823
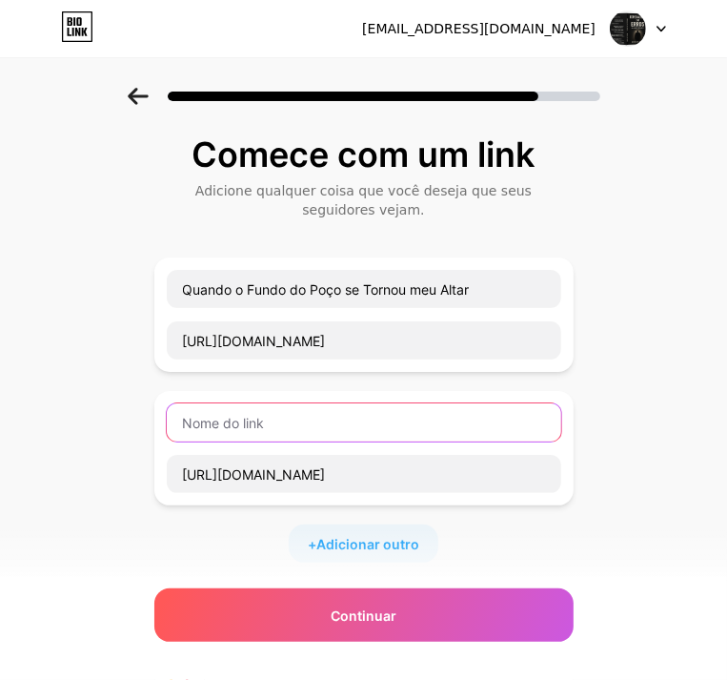
click at [232, 428] on input "text" at bounding box center [364, 422] width 395 height 38
paste input "Quando o Fundo do Poço se Tornou meu Altar"
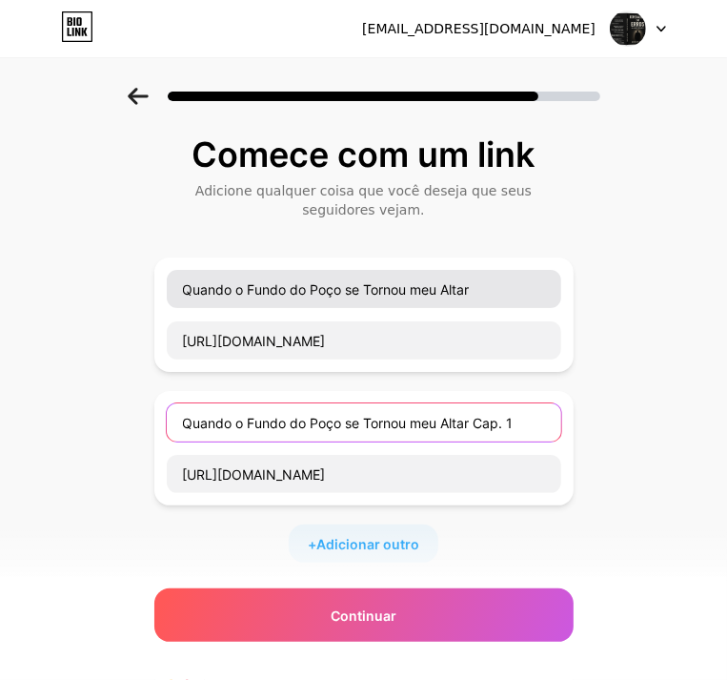
type input "Quando o Fundo do Poço se Tornou meu Altar Cap. 1"
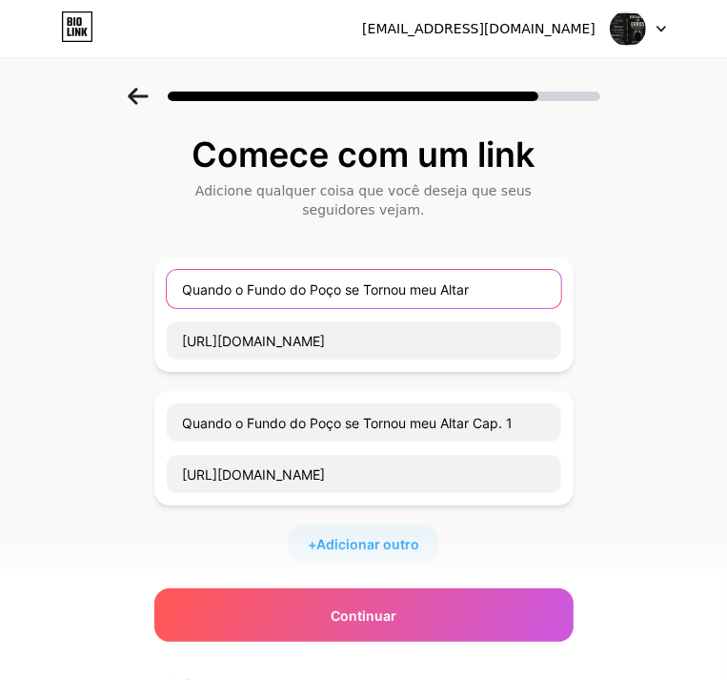
click at [499, 285] on input "Quando o Fundo do Poço se Tornou meu Altar" at bounding box center [364, 289] width 395 height 38
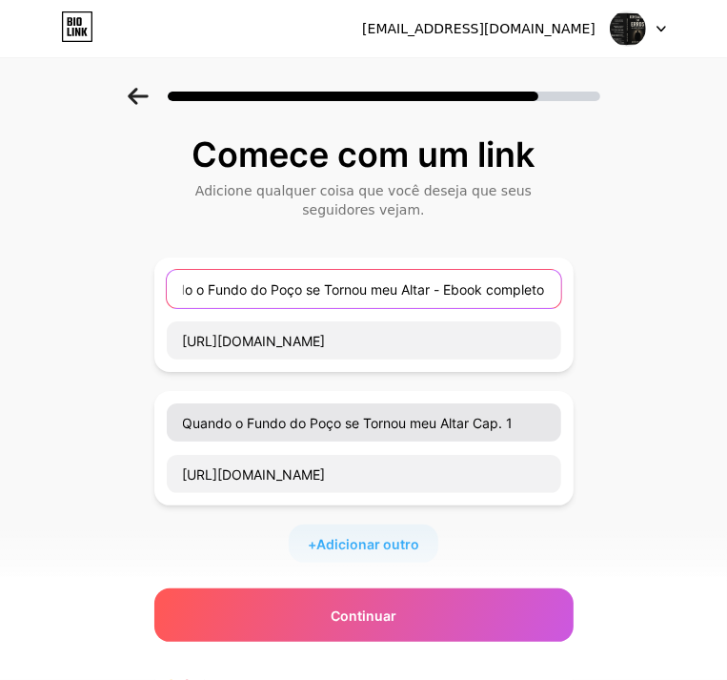
scroll to position [95, 0]
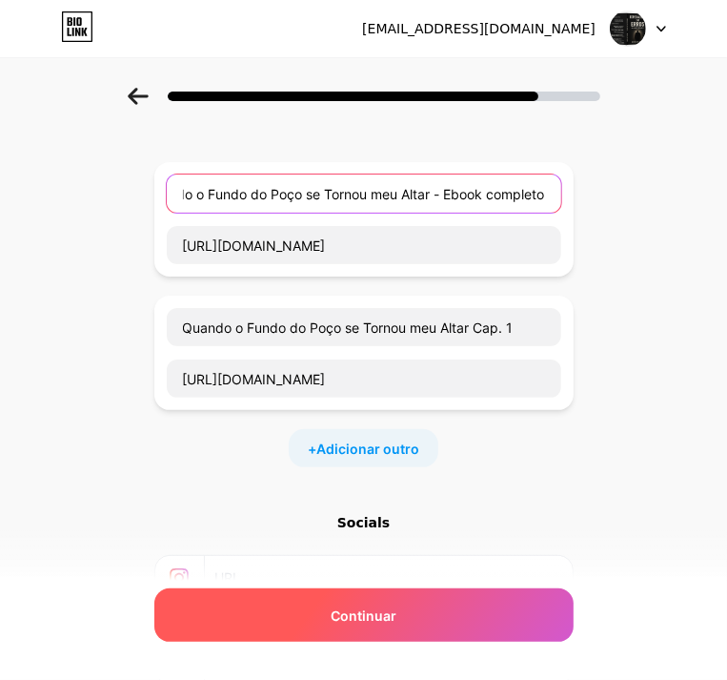
type input "Quando o Fundo do Poço se Tornou meu Altar - Ebook completo"
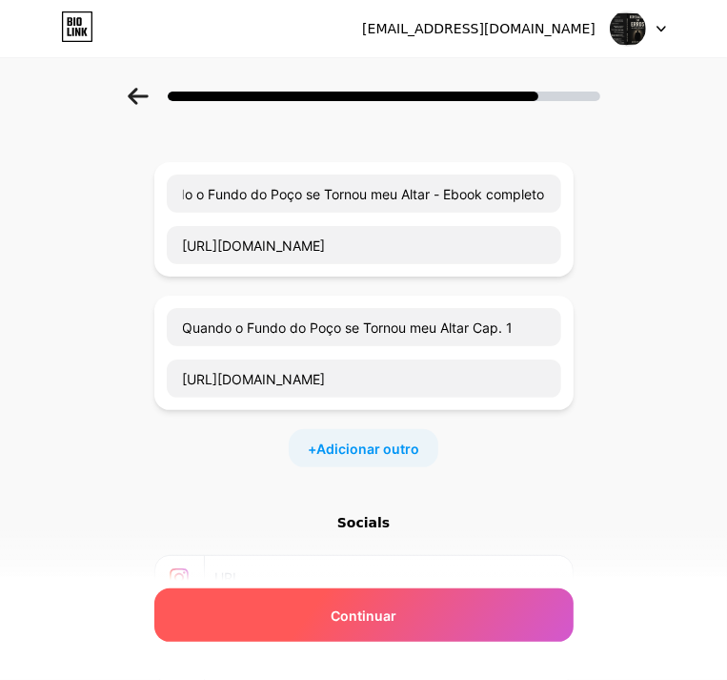
scroll to position [0, 0]
click at [362, 606] on span "Continuar" at bounding box center [364, 615] width 66 height 20
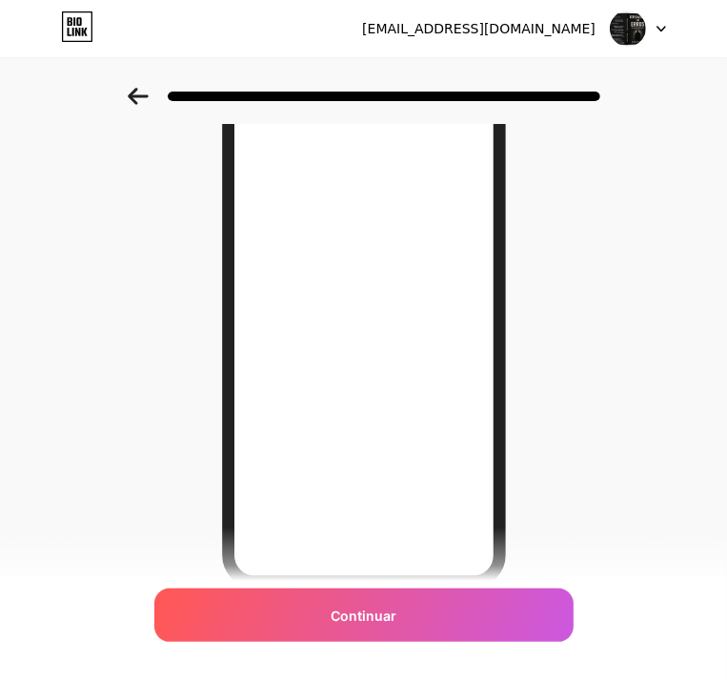
scroll to position [278, 0]
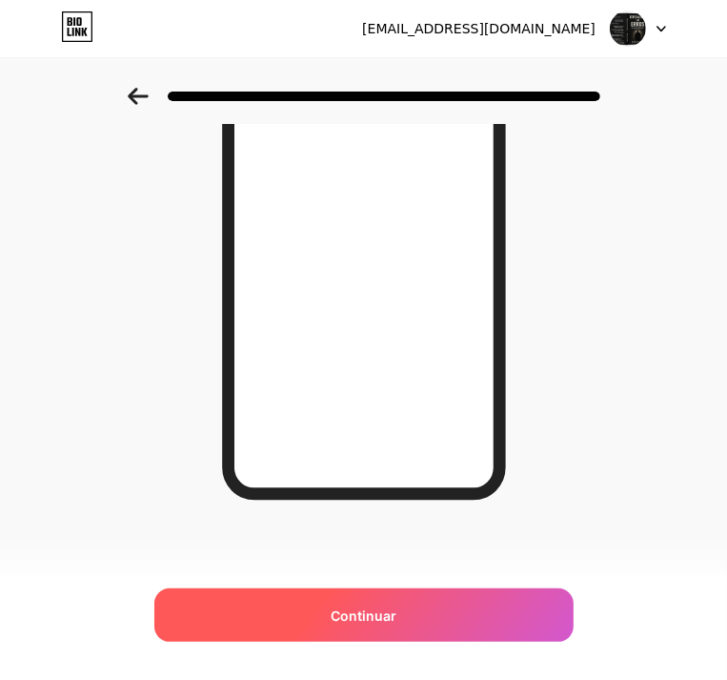
click at [358, 609] on span "Continuar" at bounding box center [364, 615] width 66 height 20
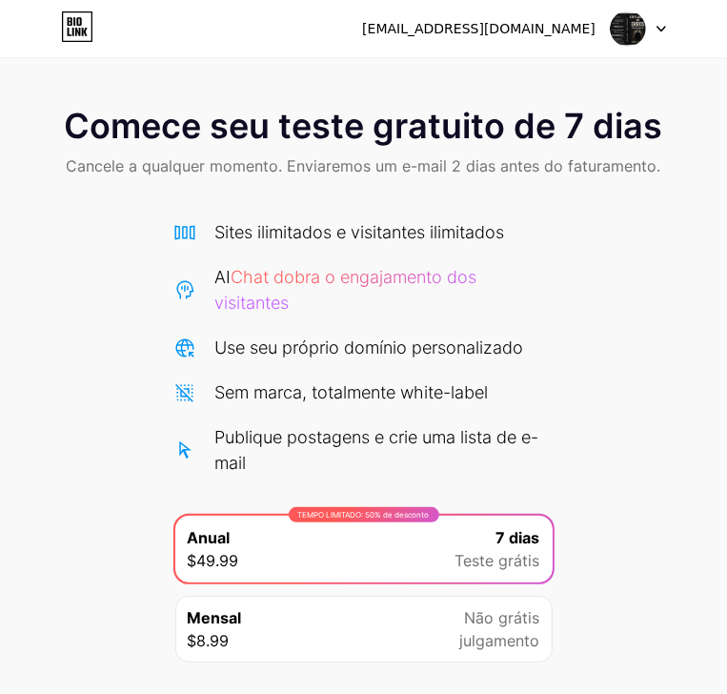
scroll to position [124, 0]
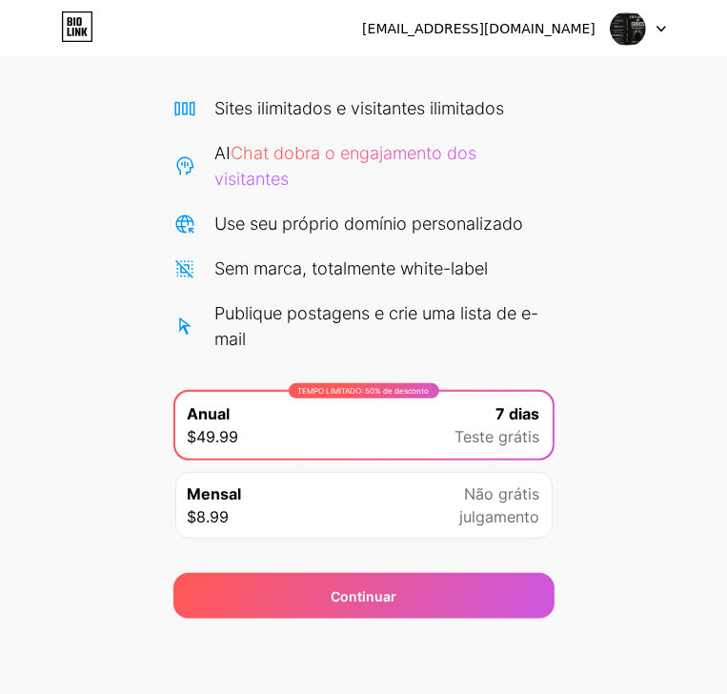
click at [427, 256] on div "Sem marca, totalmente white-label" at bounding box center [352, 269] width 274 height 26
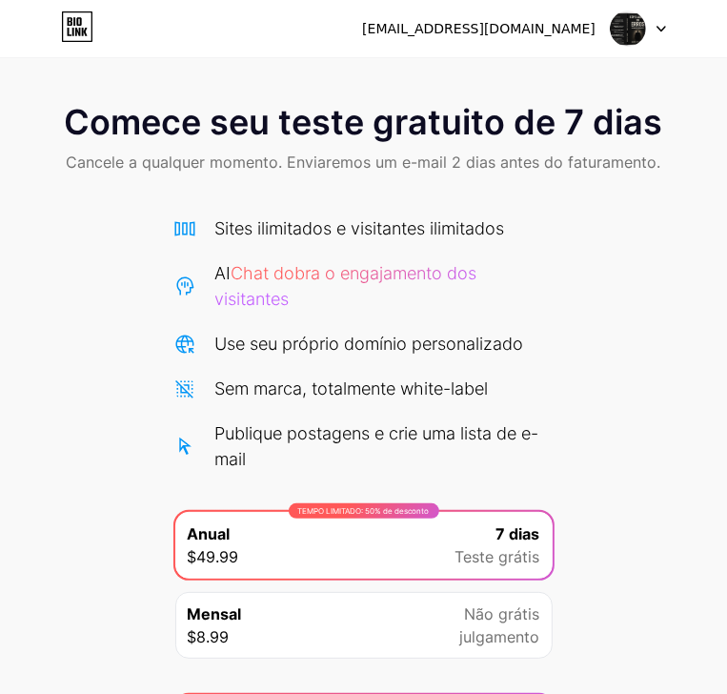
scroll to position [0, 0]
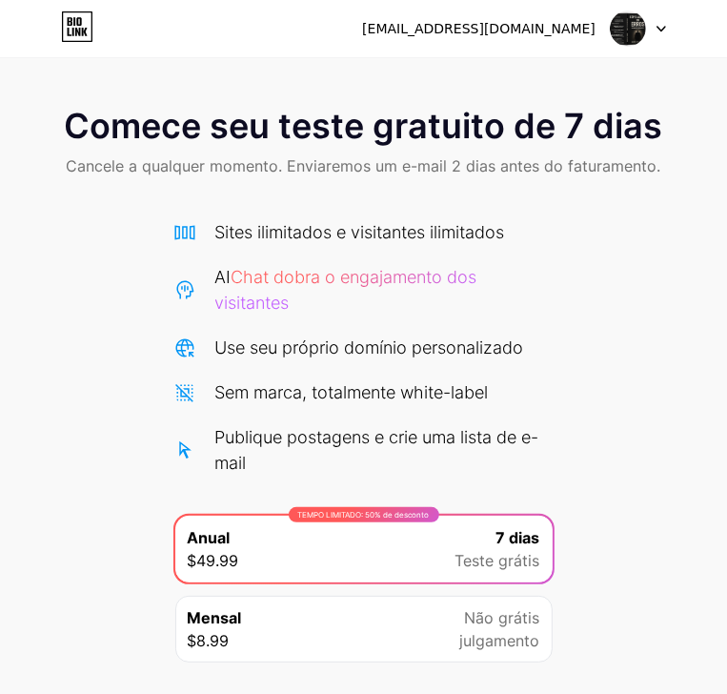
drag, startPoint x: 497, startPoint y: 121, endPoint x: 660, endPoint y: 75, distance: 169.3
click at [497, 120] on span "Comece seu teste gratuito de 7 dias" at bounding box center [364, 126] width 599 height 38
click at [656, 24] on div at bounding box center [638, 28] width 55 height 34
click at [628, 252] on div "Comece seu teste gratuito de 7 dias Cancele a qualquer momento. Enviaremos um e…" at bounding box center [363, 415] width 727 height 655
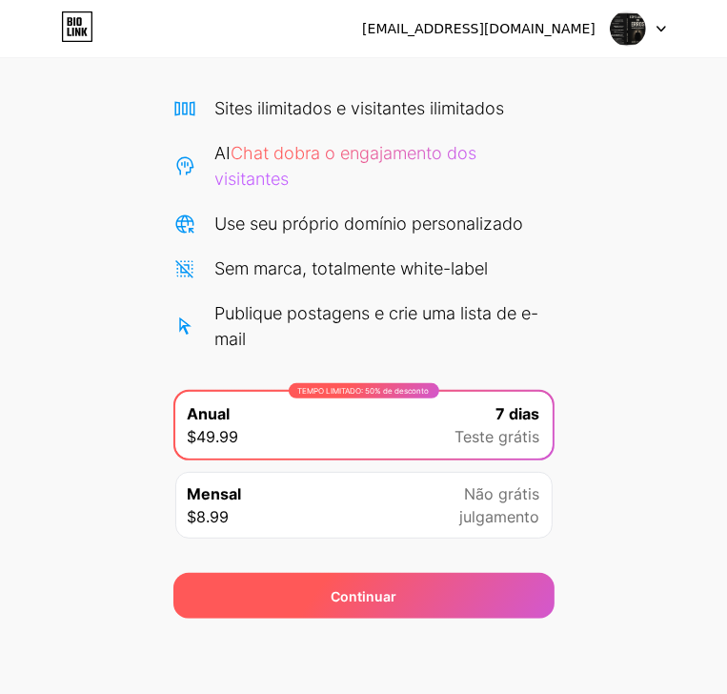
click at [316, 590] on div "Continuar" at bounding box center [364, 596] width 381 height 46
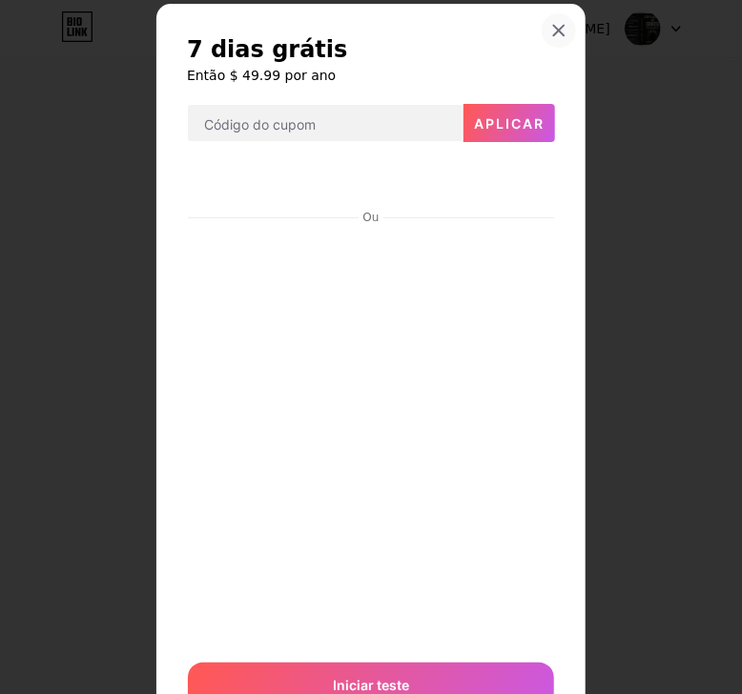
click at [551, 27] on icon at bounding box center [558, 30] width 15 height 15
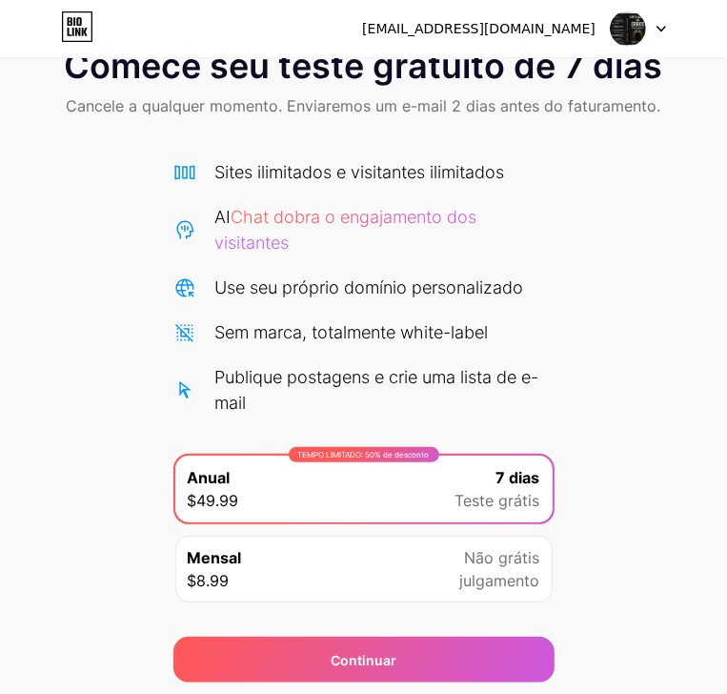
scroll to position [0, 0]
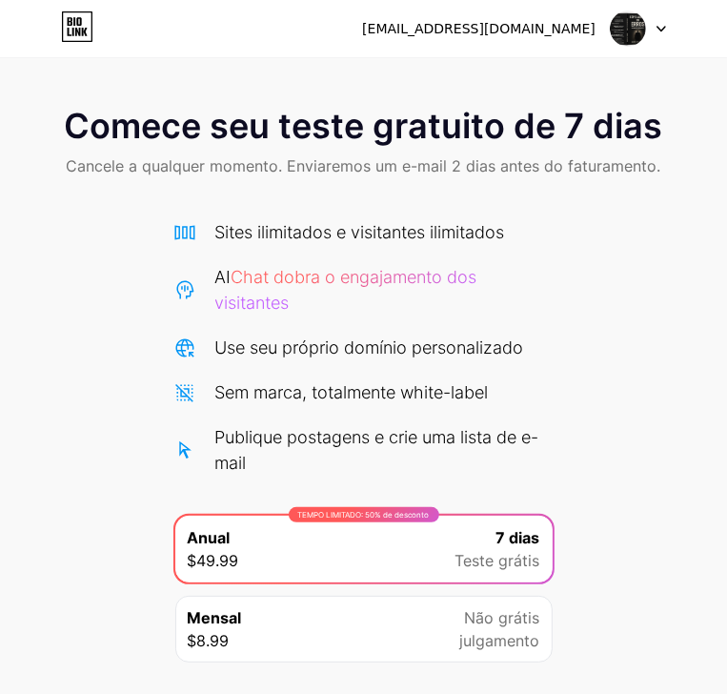
click at [77, 26] on icon at bounding box center [77, 26] width 32 height 31
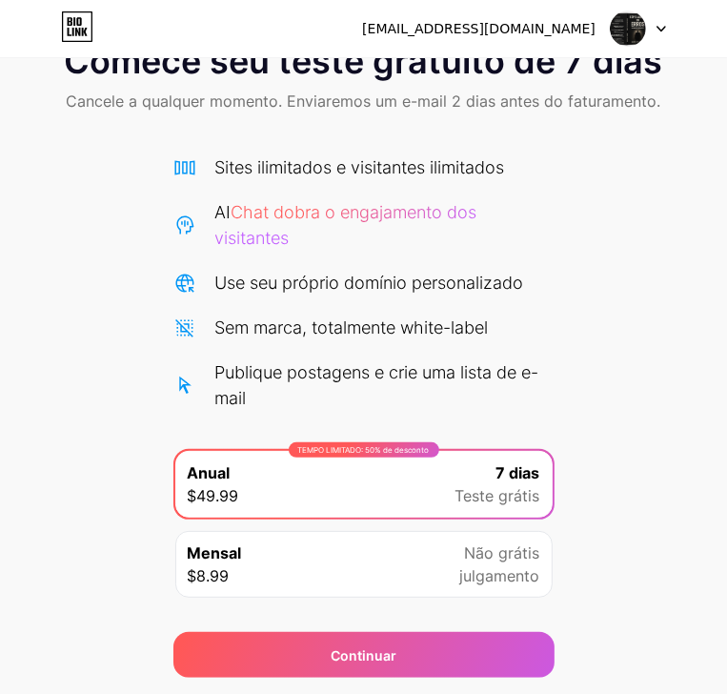
scroll to position [124, 0]
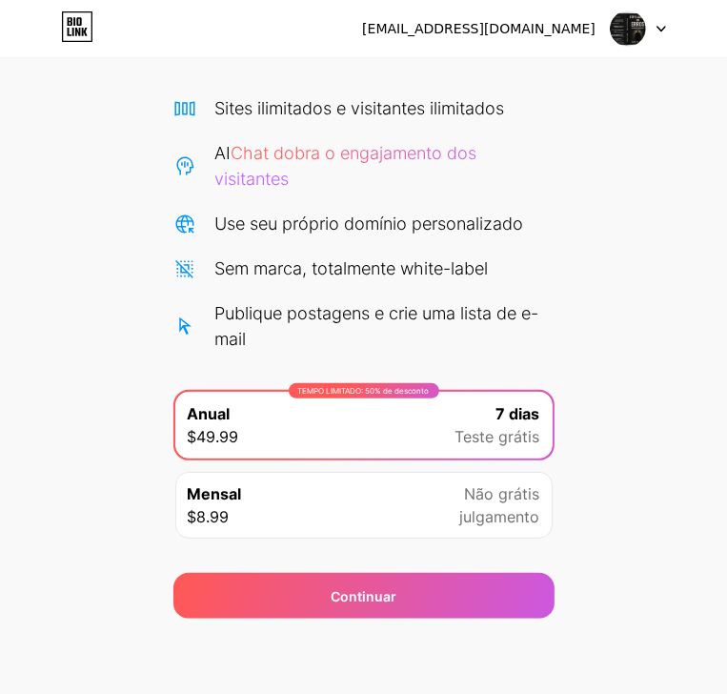
click at [496, 489] on span "Não grátis" at bounding box center [502, 493] width 75 height 23
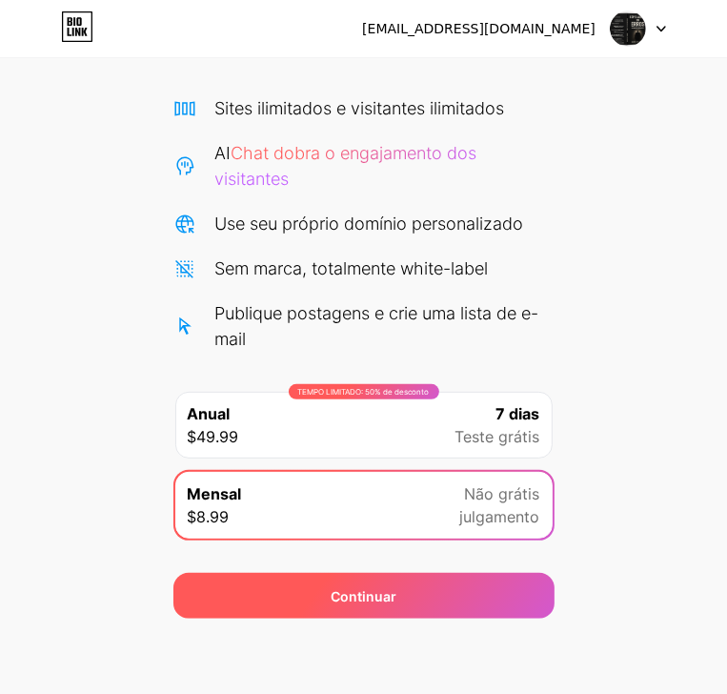
click at [452, 594] on div "Continuar" at bounding box center [364, 596] width 381 height 46
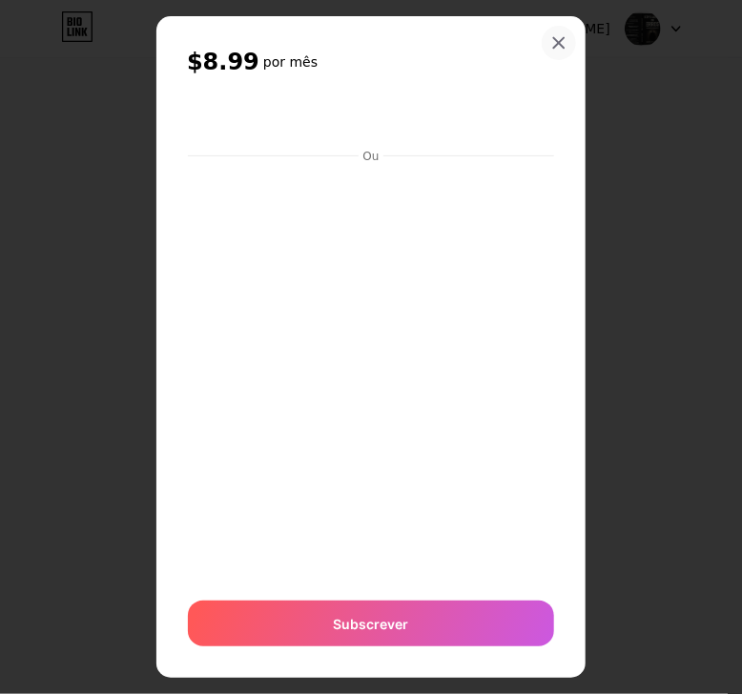
click at [557, 33] on div at bounding box center [559, 43] width 34 height 34
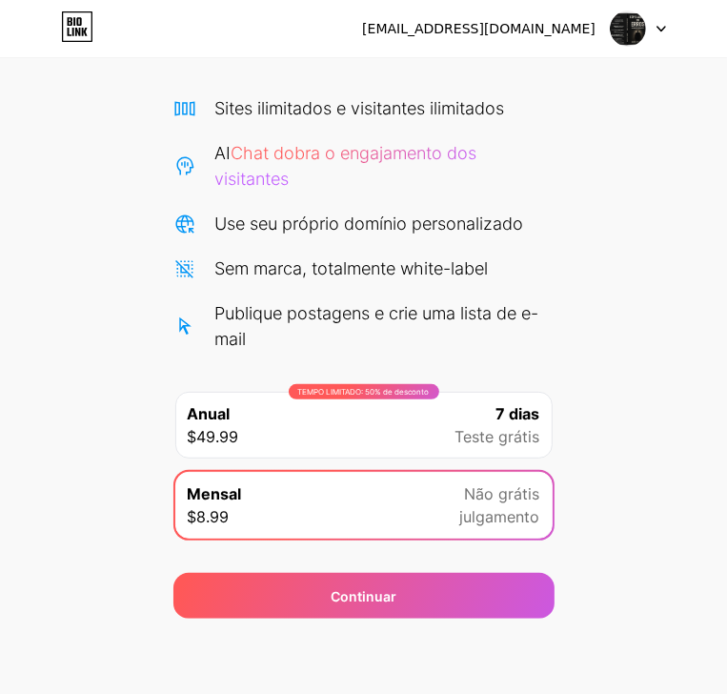
click at [631, 22] on img at bounding box center [628, 28] width 36 height 36
click at [541, 24] on div "[EMAIL_ADDRESS][DOMAIN_NAME]" at bounding box center [479, 29] width 234 height 20
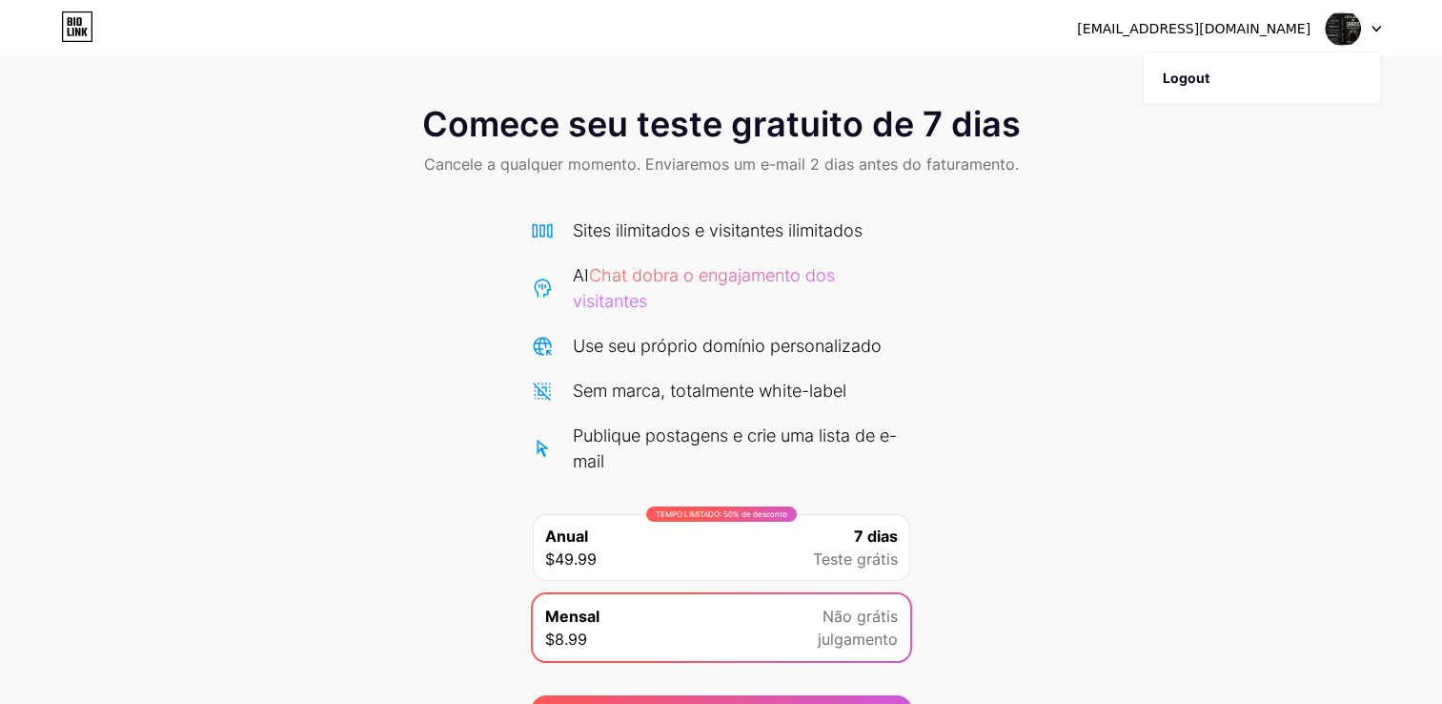
scroll to position [0, 0]
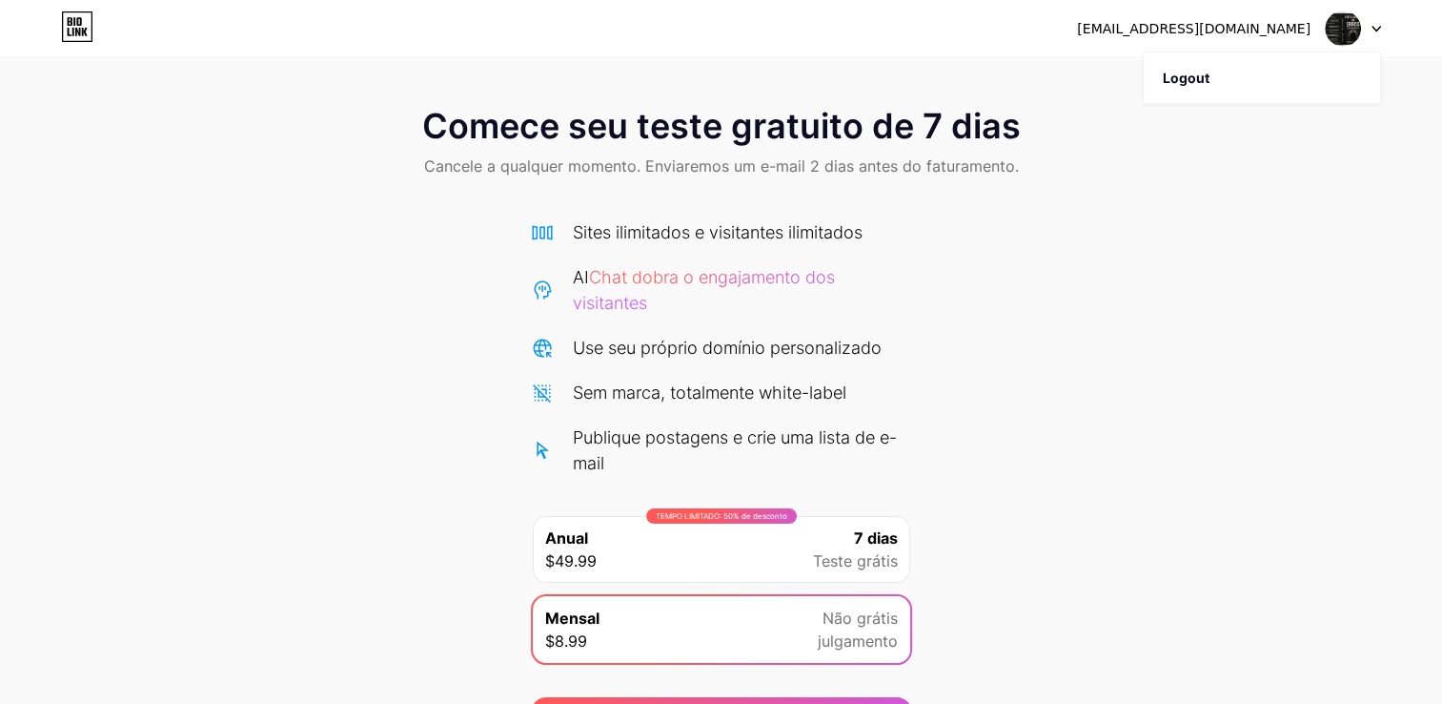
click at [870, 136] on span "Comece seu teste gratuito de 7 dias" at bounding box center [721, 126] width 599 height 38
click at [1372, 26] on div at bounding box center [1353, 28] width 55 height 34
click at [91, 59] on div "Comece seu teste gratuito de 7 dias Cancele a qualquer momento. Enviaremos um e…" at bounding box center [721, 371] width 1442 height 743
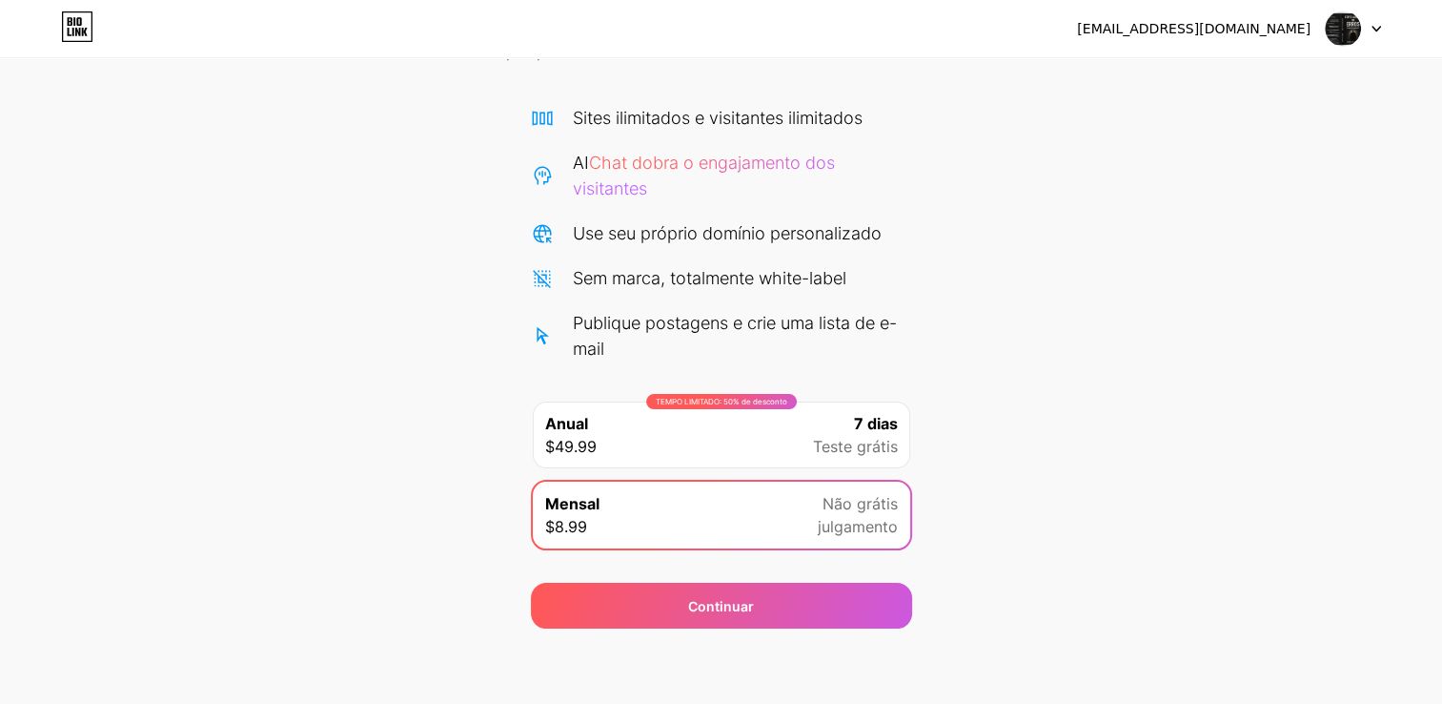
click at [705, 395] on div "TEMPO LIMITADO: 50% de desconto" at bounding box center [721, 401] width 151 height 15
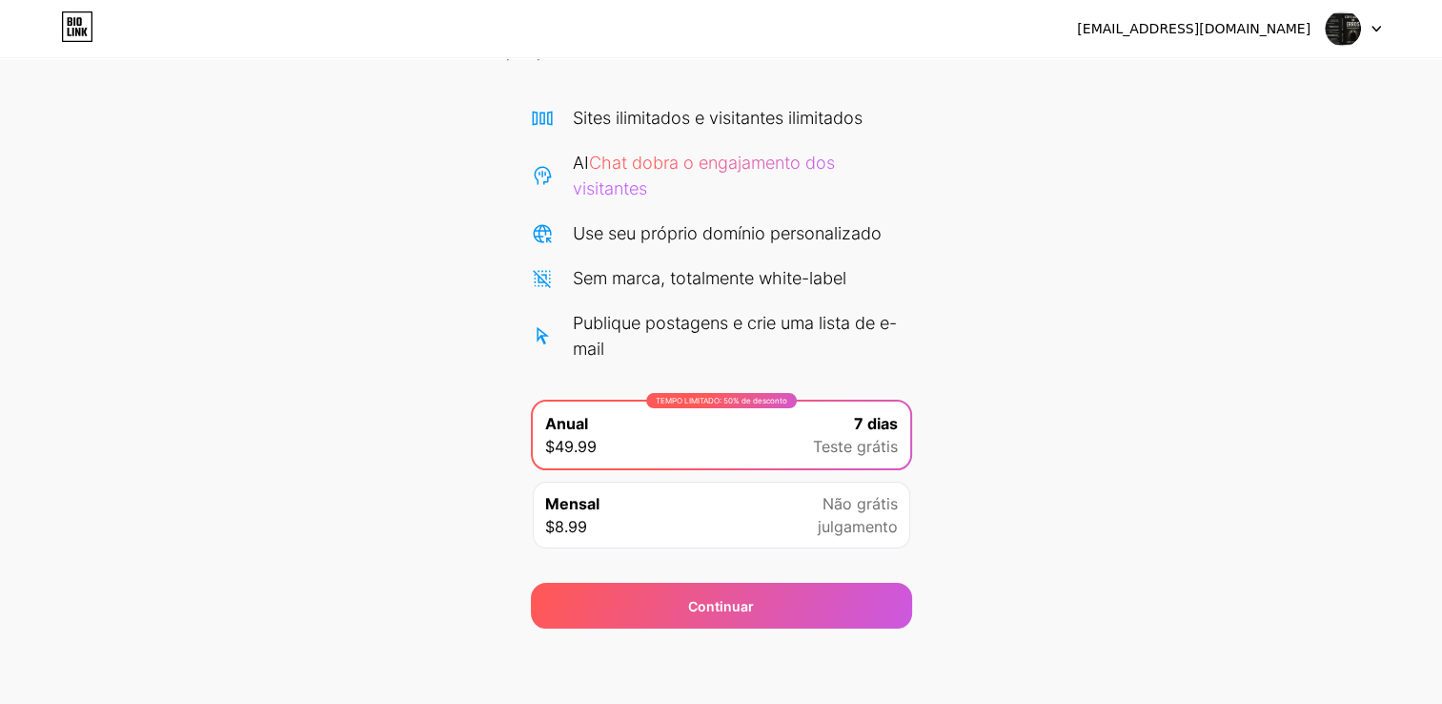
click at [626, 326] on div "Publique postagens e crie uma lista de e-mail" at bounding box center [742, 335] width 339 height 51
click at [625, 265] on div "Sem marca, totalmente white-label" at bounding box center [710, 278] width 274 height 26
click at [628, 238] on div "Use seu próprio domínio personalizado" at bounding box center [727, 233] width 309 height 26
click at [616, 163] on span "Chat dobra o engajamento dos visitantes" at bounding box center [704, 176] width 262 height 46
click at [599, 184] on span "Chat dobra o engajamento dos visitantes" at bounding box center [704, 176] width 262 height 46
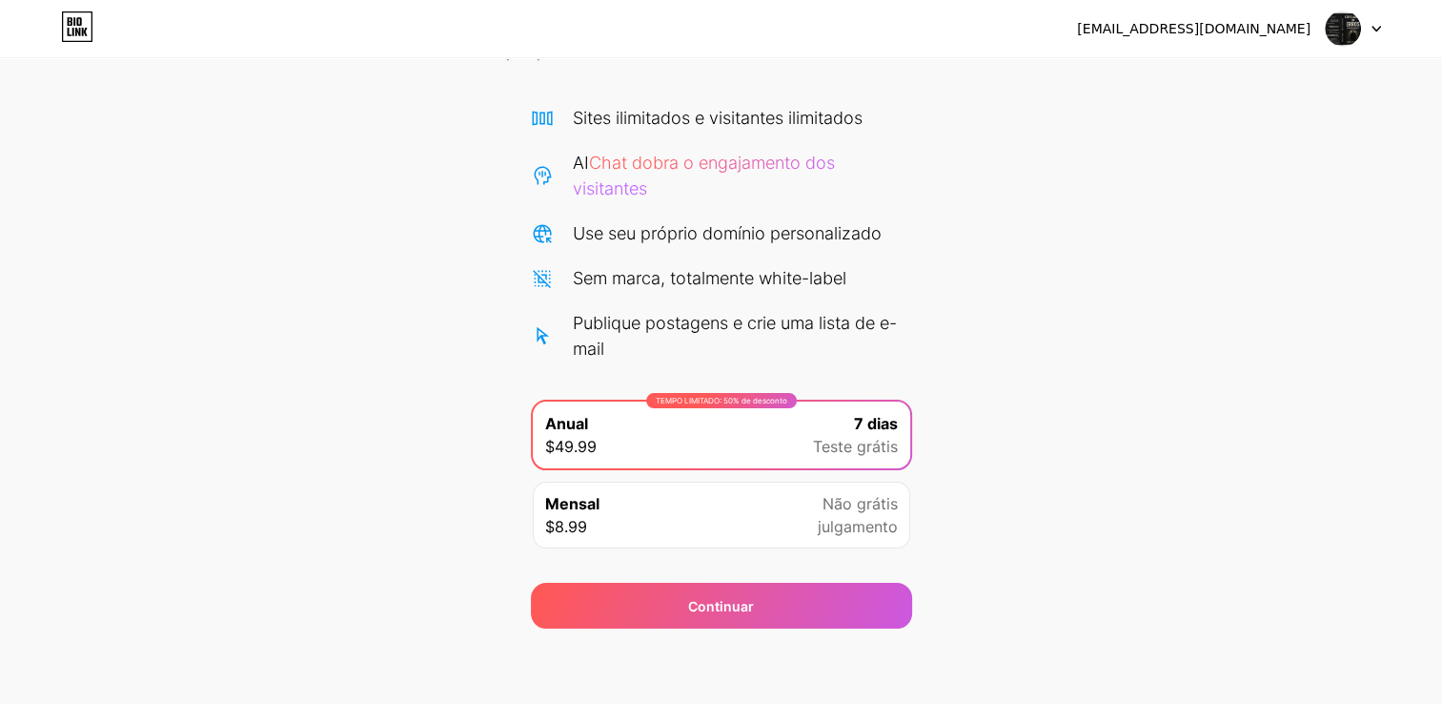
click at [606, 116] on div "Sites ilimitados e visitantes ilimitados" at bounding box center [718, 118] width 290 height 26
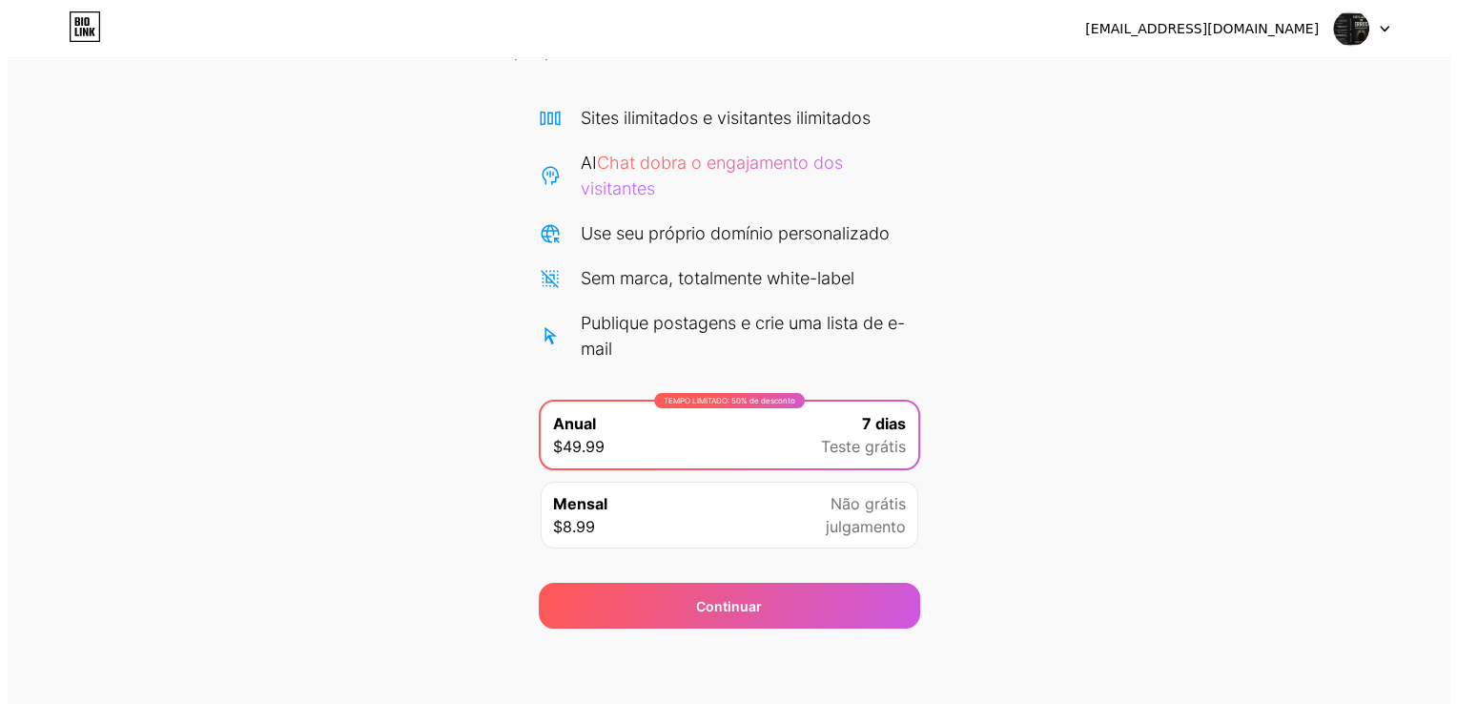
scroll to position [0, 0]
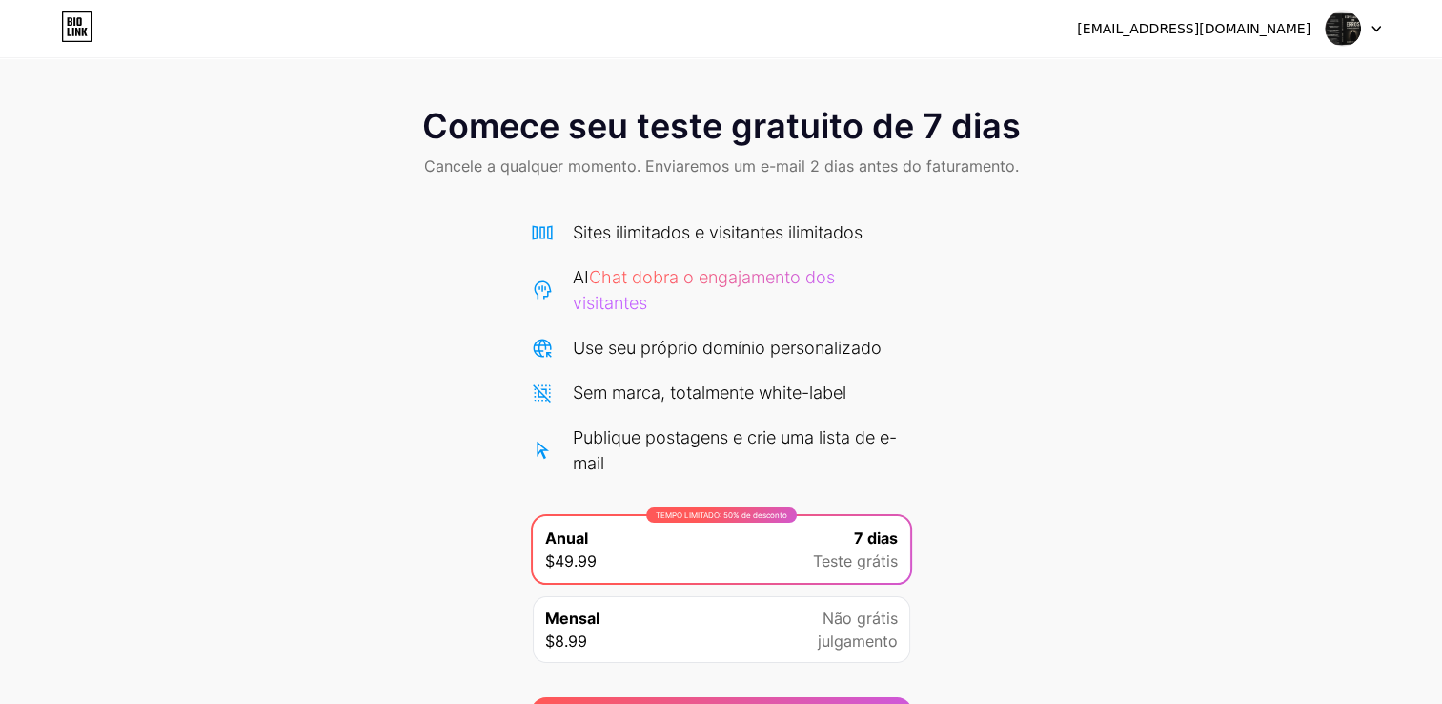
click at [706, 143] on span "Comece seu teste gratuito de 7 dias" at bounding box center [721, 126] width 599 height 38
click at [1380, 26] on icon at bounding box center [1377, 29] width 10 height 7
click at [1186, 73] on li "Logout" at bounding box center [1262, 77] width 236 height 51
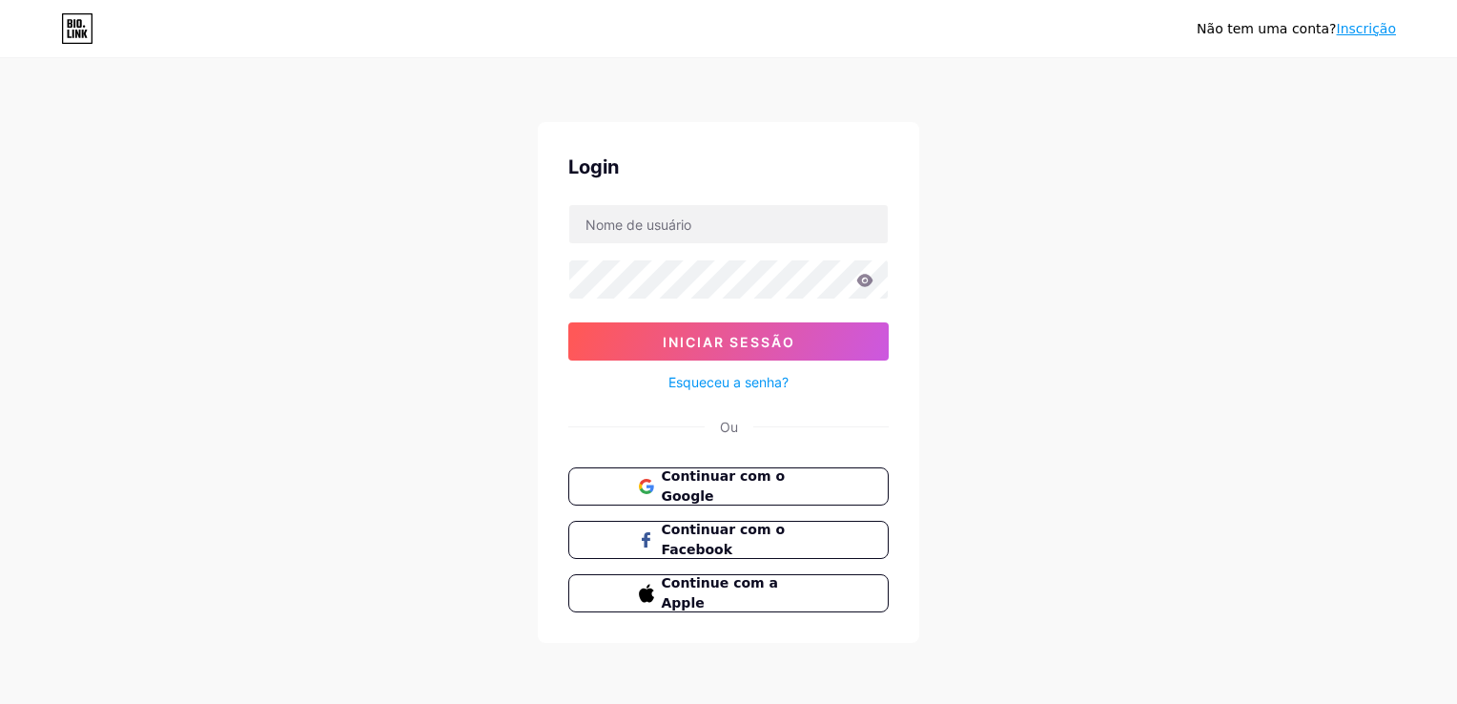
click at [613, 54] on div "Não tem uma conta? Inscrição" at bounding box center [728, 28] width 1457 height 57
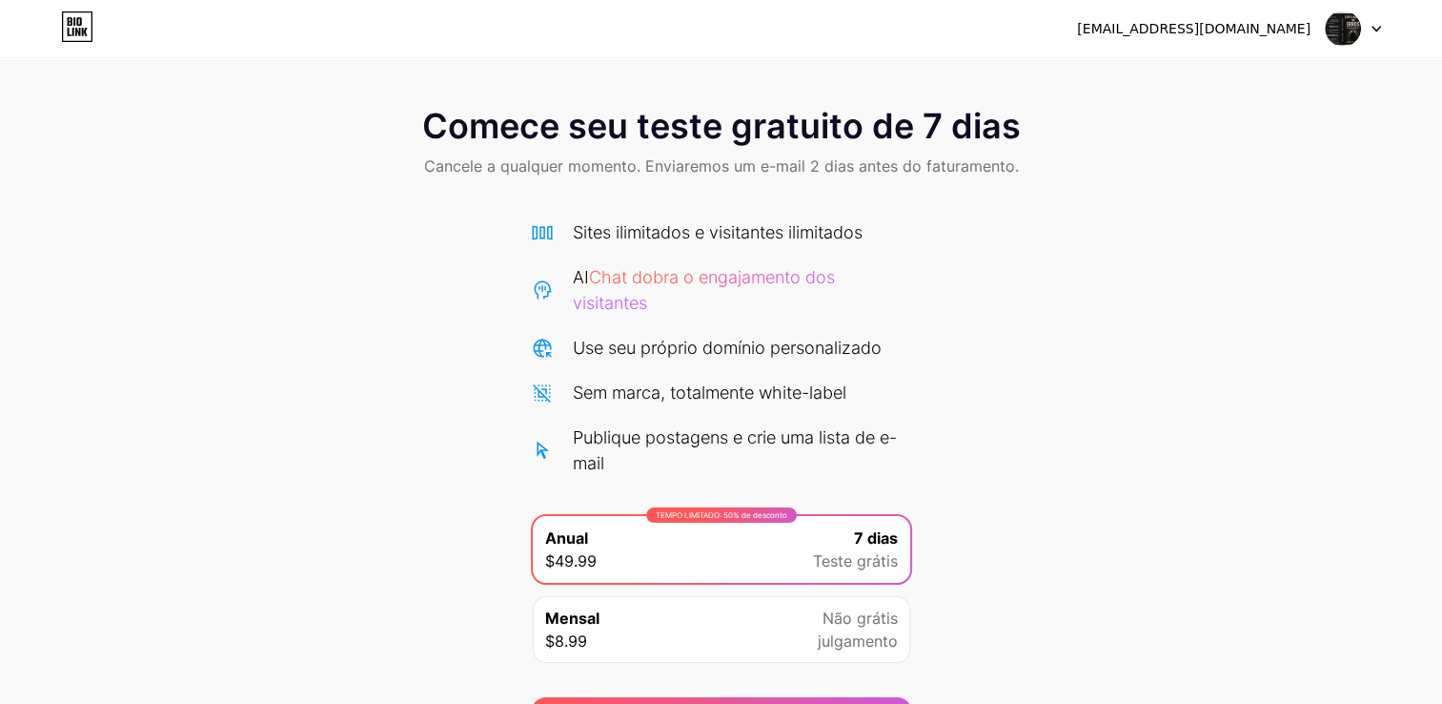
click at [1372, 28] on icon at bounding box center [1377, 29] width 10 height 7
click at [1182, 75] on li "Logout" at bounding box center [1262, 77] width 236 height 51
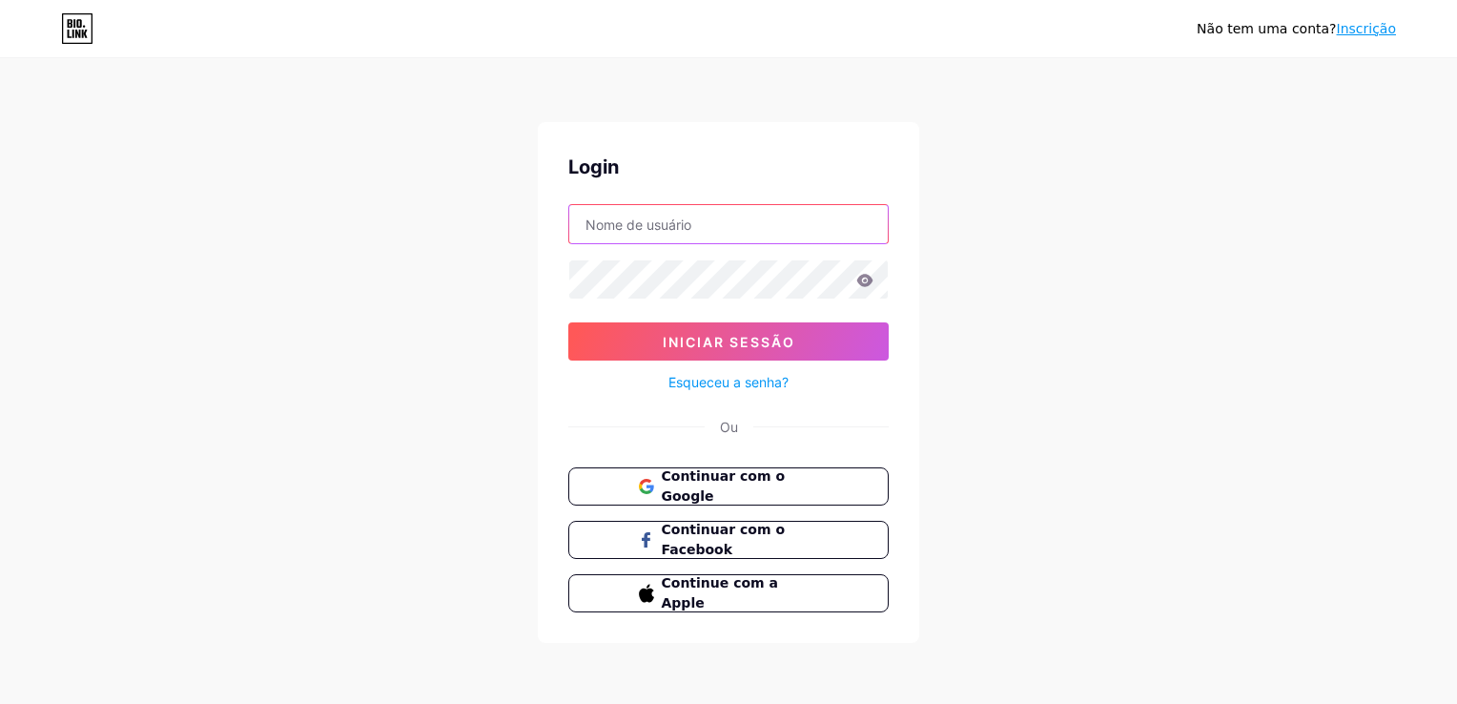
click at [685, 222] on input "text" at bounding box center [728, 224] width 318 height 38
type input "Sharllesv@gmail.com"
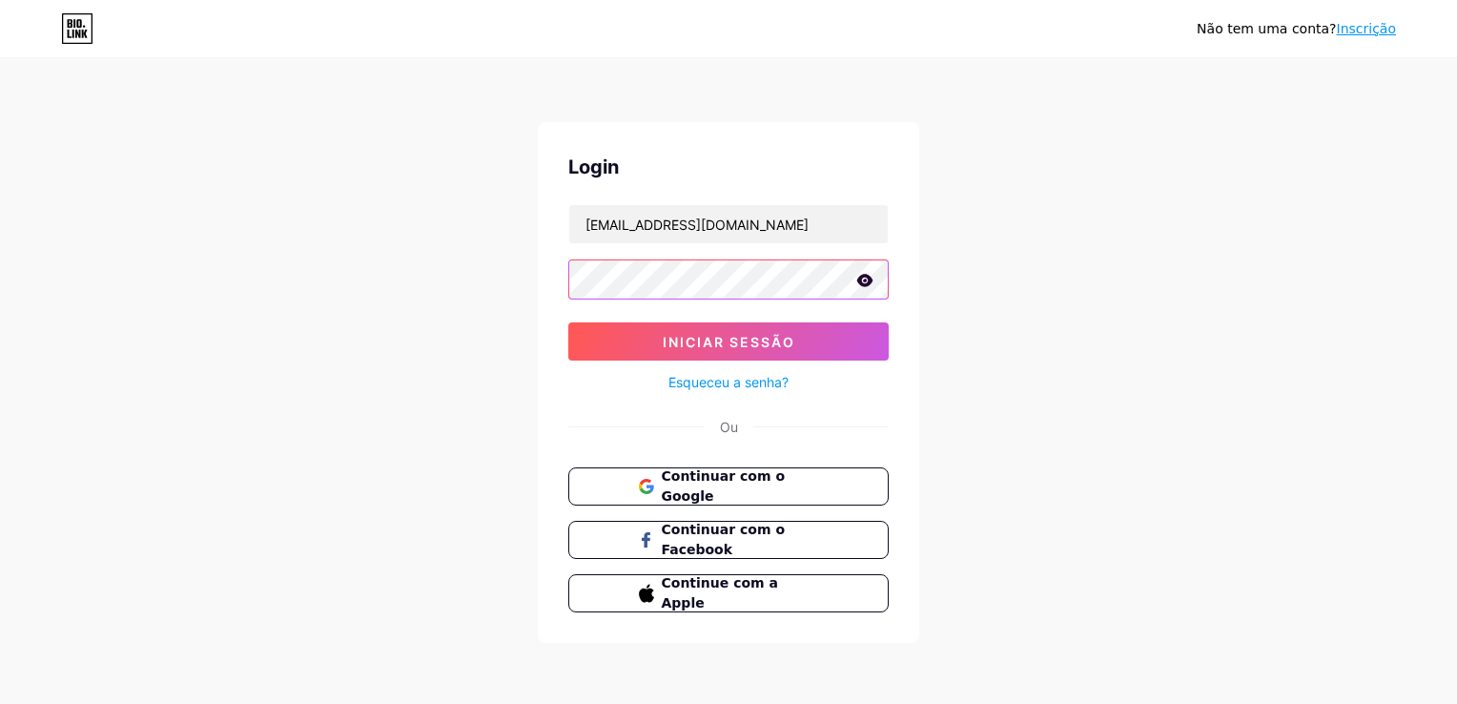
click at [568, 322] on button "Iniciar sessão" at bounding box center [728, 341] width 320 height 38
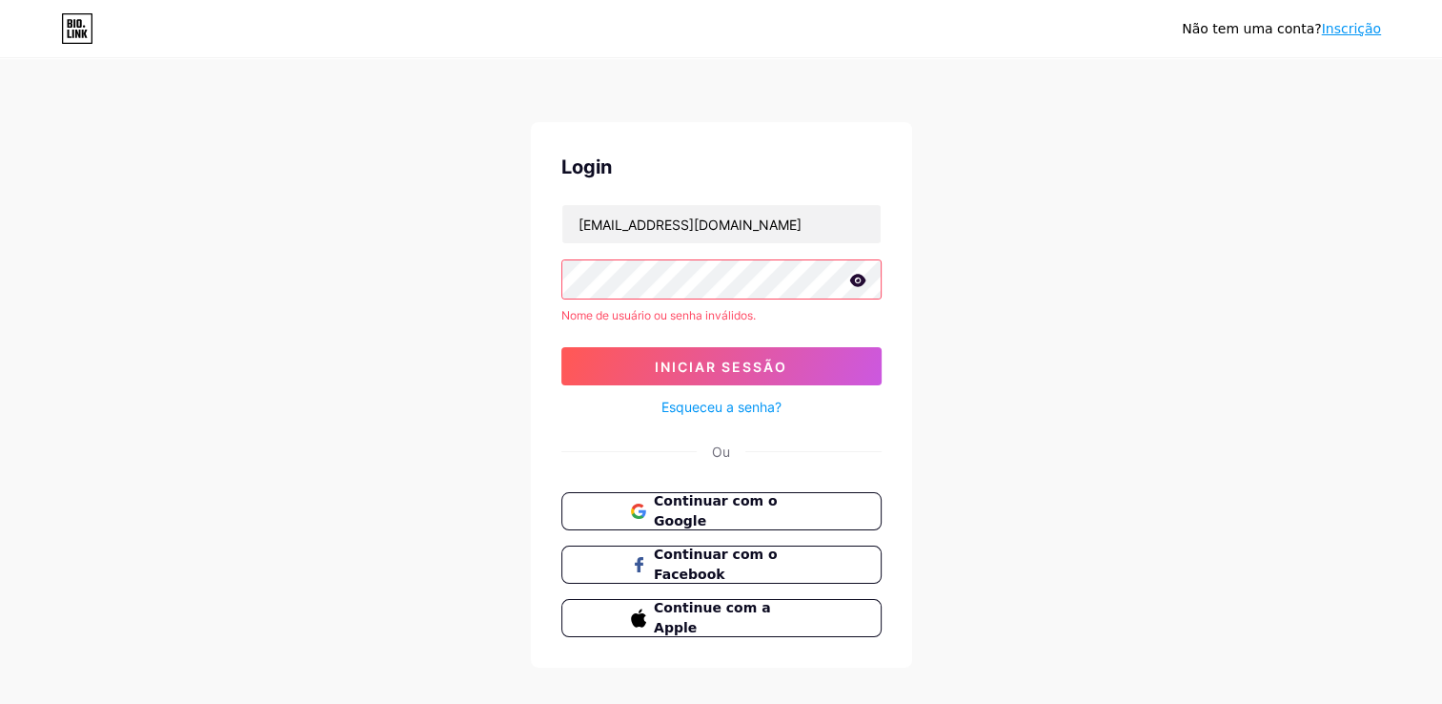
click at [853, 280] on icon at bounding box center [857, 280] width 16 height 12
click at [980, 341] on div "Não tem uma conta? Inscrição Login Sharllesv@gmail.com Nome de usuário ou senha…" at bounding box center [721, 364] width 1442 height 728
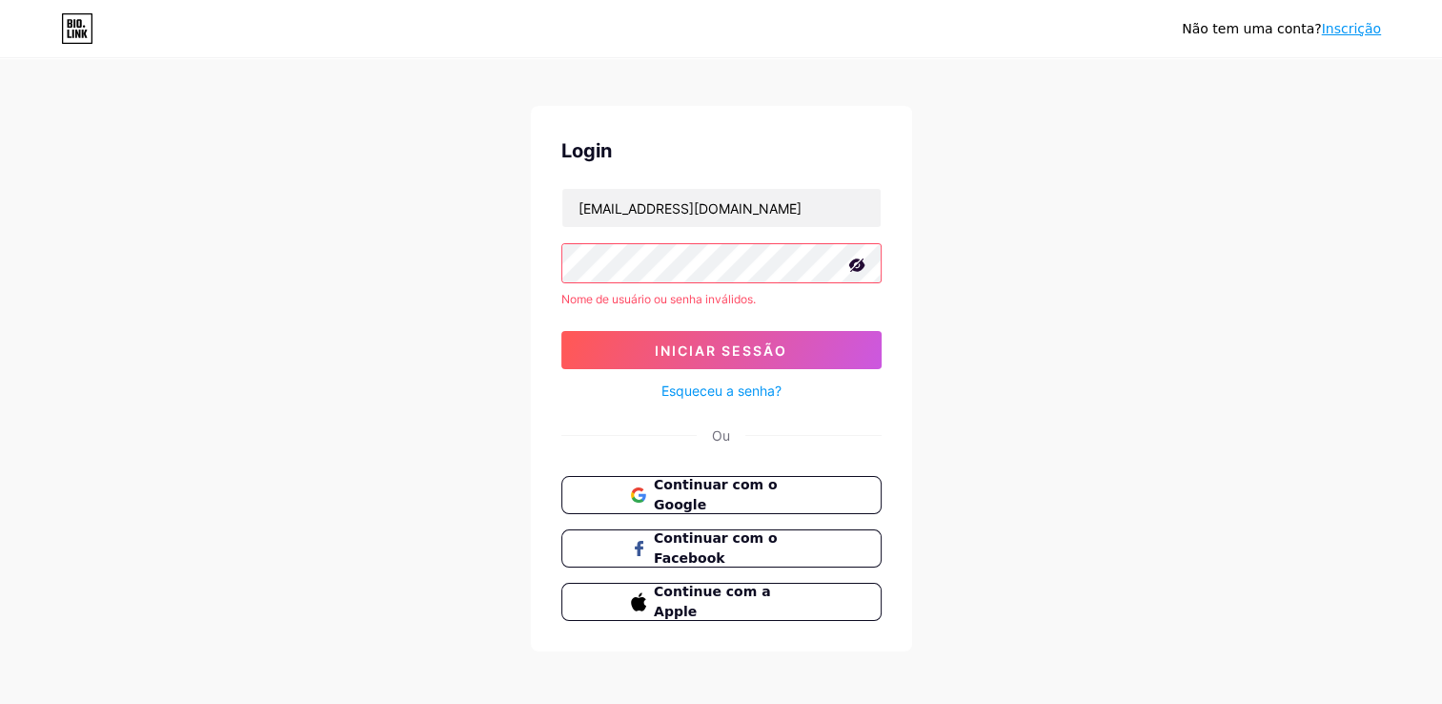
scroll to position [22, 0]
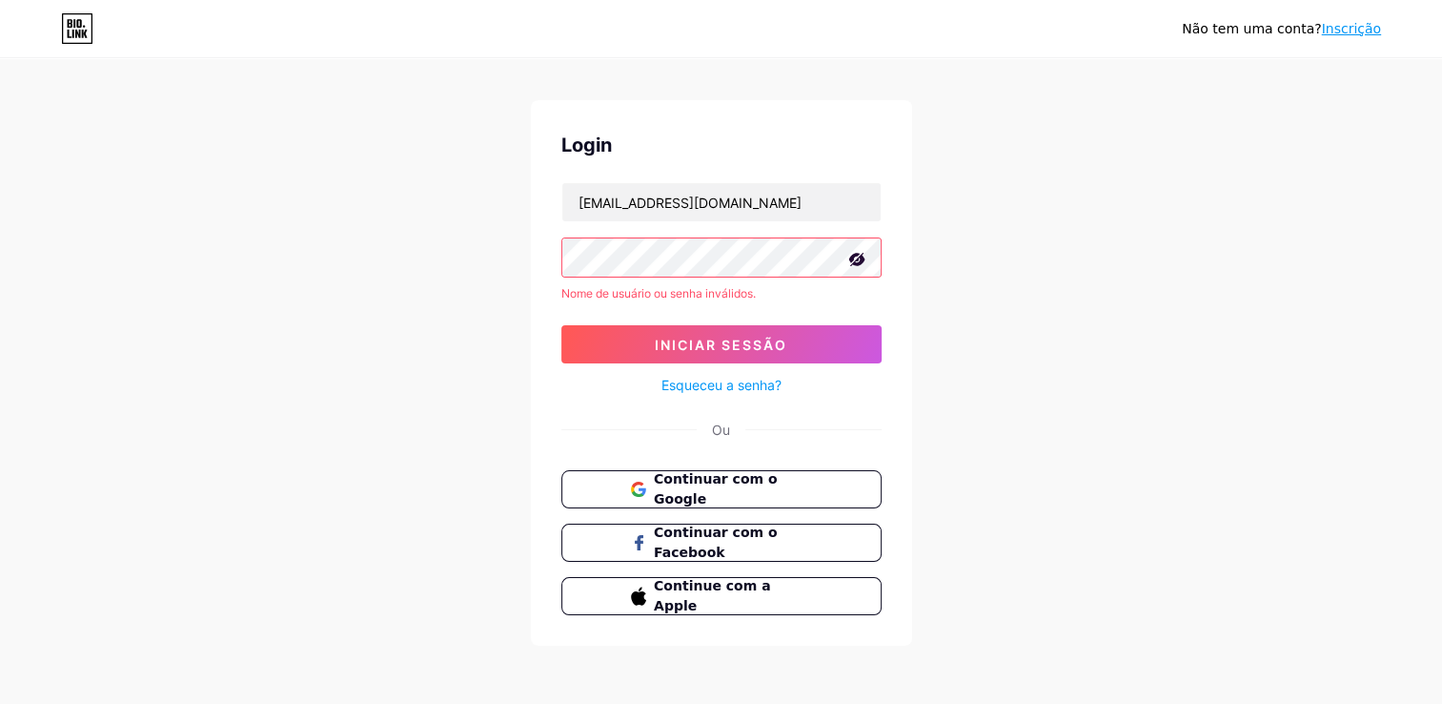
click at [986, 349] on div "Não tem uma conta? Inscrição Login Sharllesv@gmail.com Nome de usuário ou senha…" at bounding box center [721, 342] width 1442 height 728
click at [1022, 309] on div "Não tem uma conta? Inscrição Login Sharllesv@gmail.com Nome de usuário ou senha…" at bounding box center [721, 342] width 1442 height 728
click at [702, 486] on span "Continuar com o Google" at bounding box center [732, 489] width 159 height 41
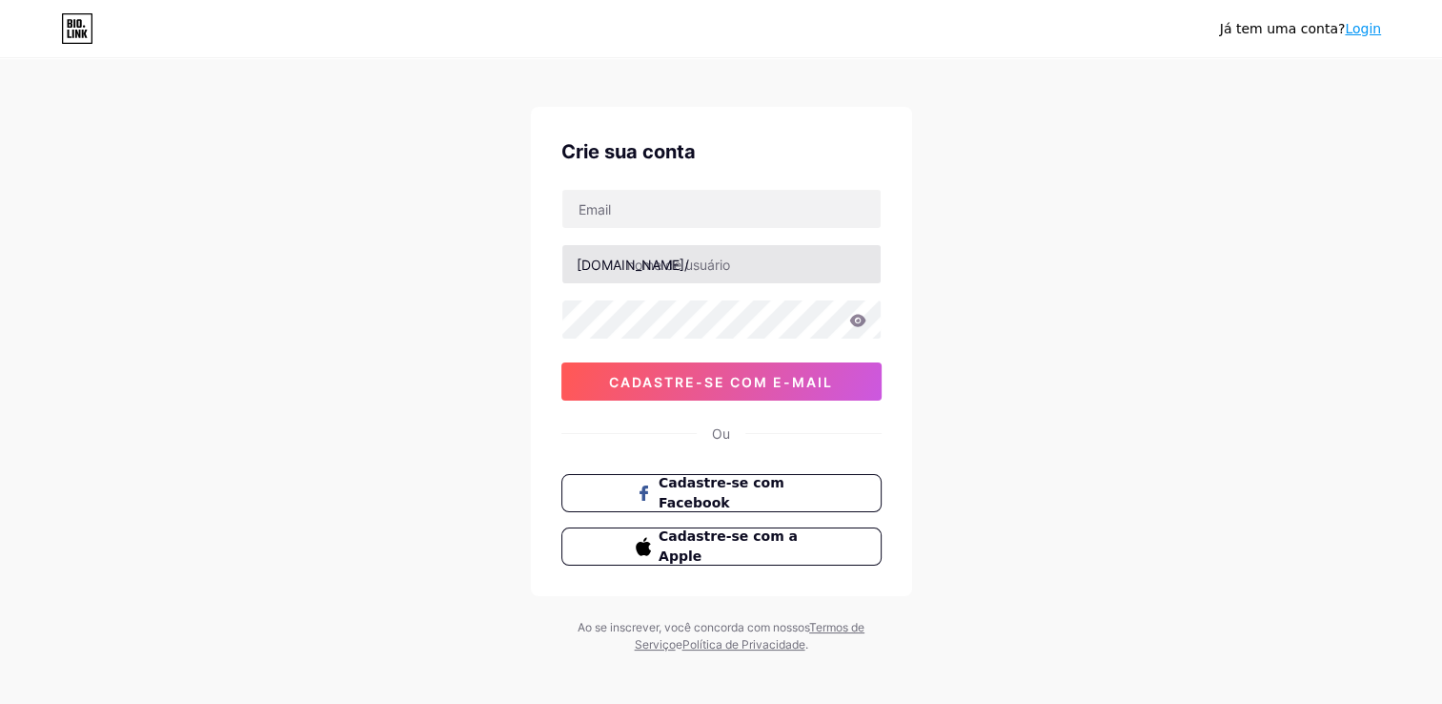
scroll to position [24, 0]
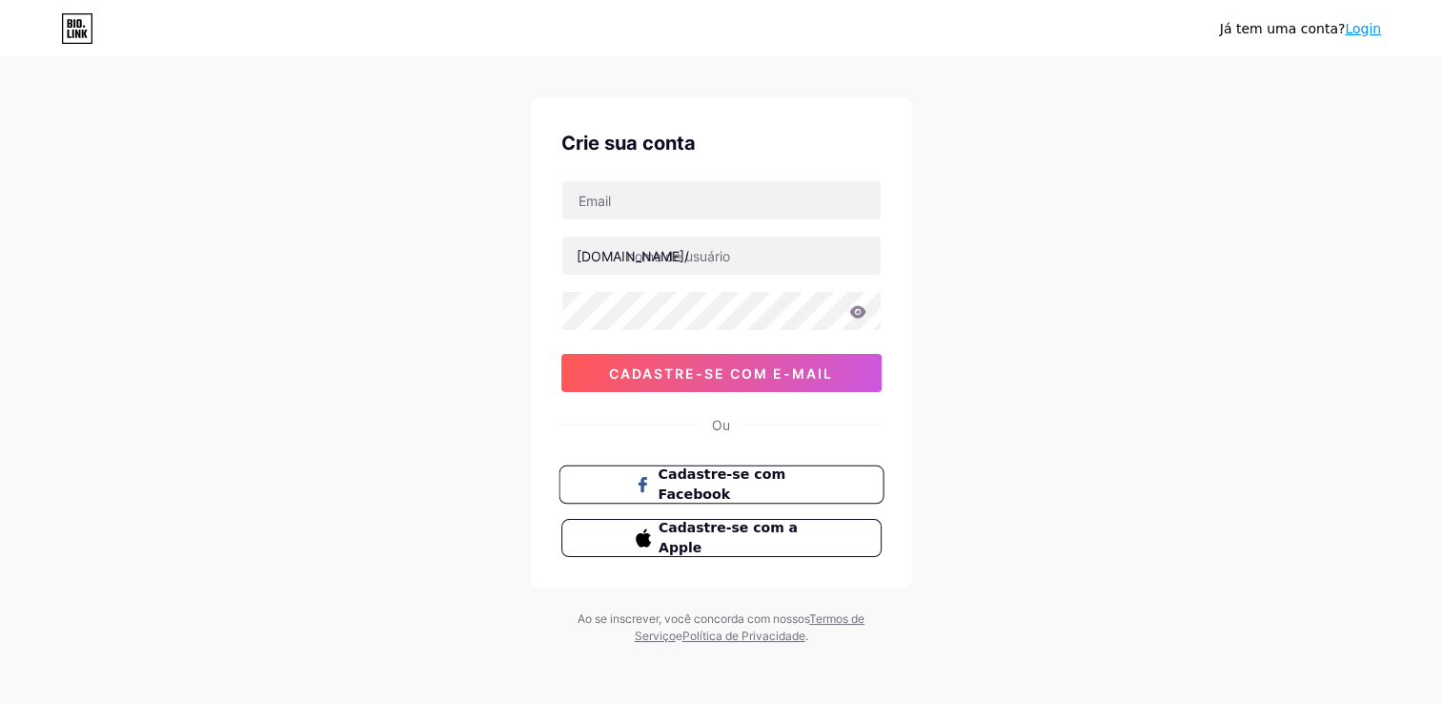
click at [686, 476] on span "Cadastre-se com Facebook" at bounding box center [733, 484] width 150 height 41
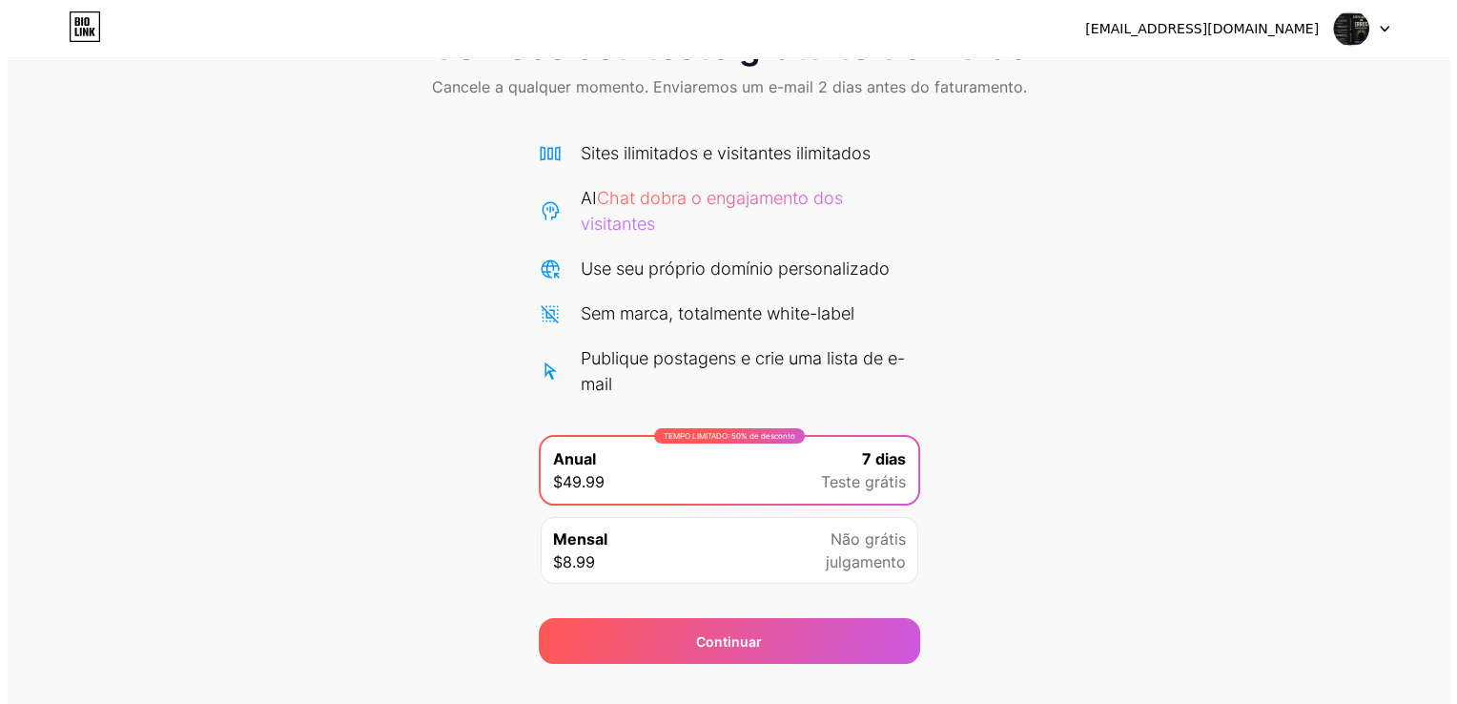
scroll to position [114, 0]
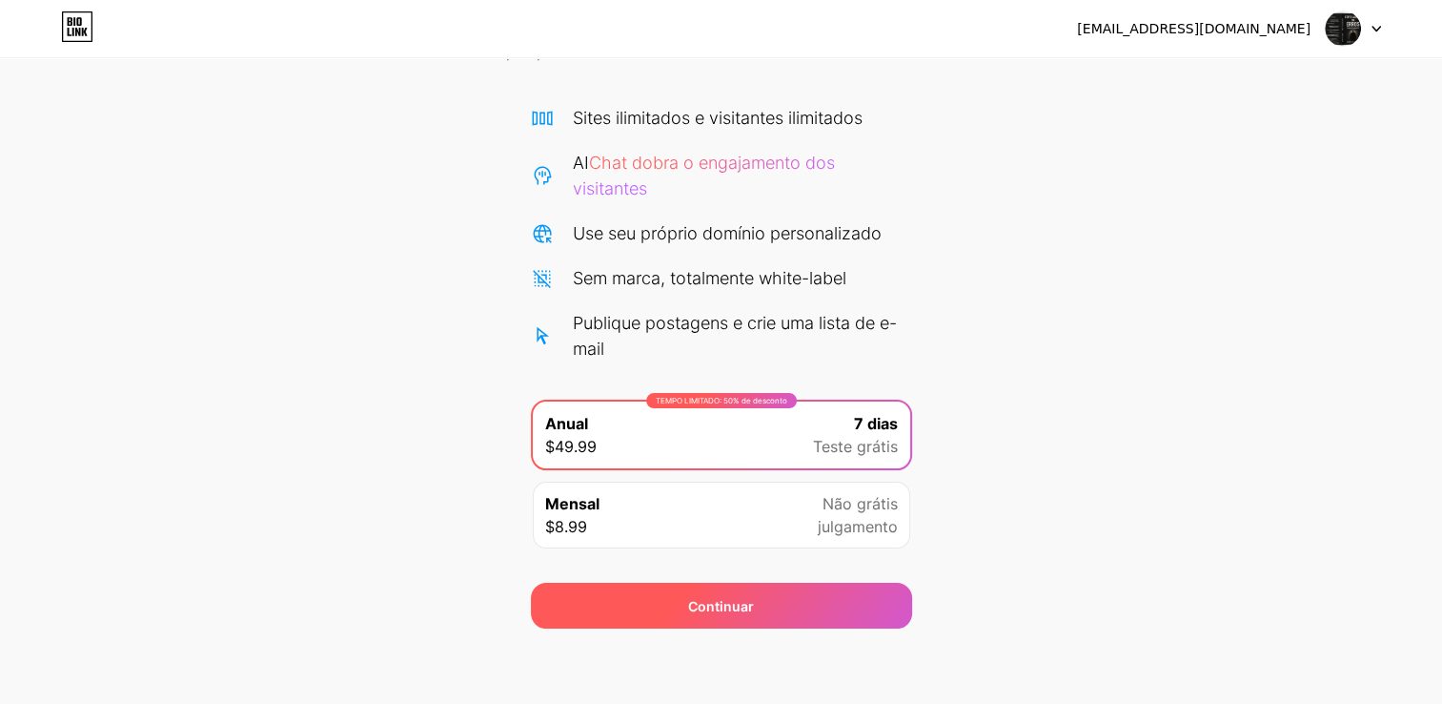
click at [727, 605] on span "Continuar" at bounding box center [721, 606] width 66 height 20
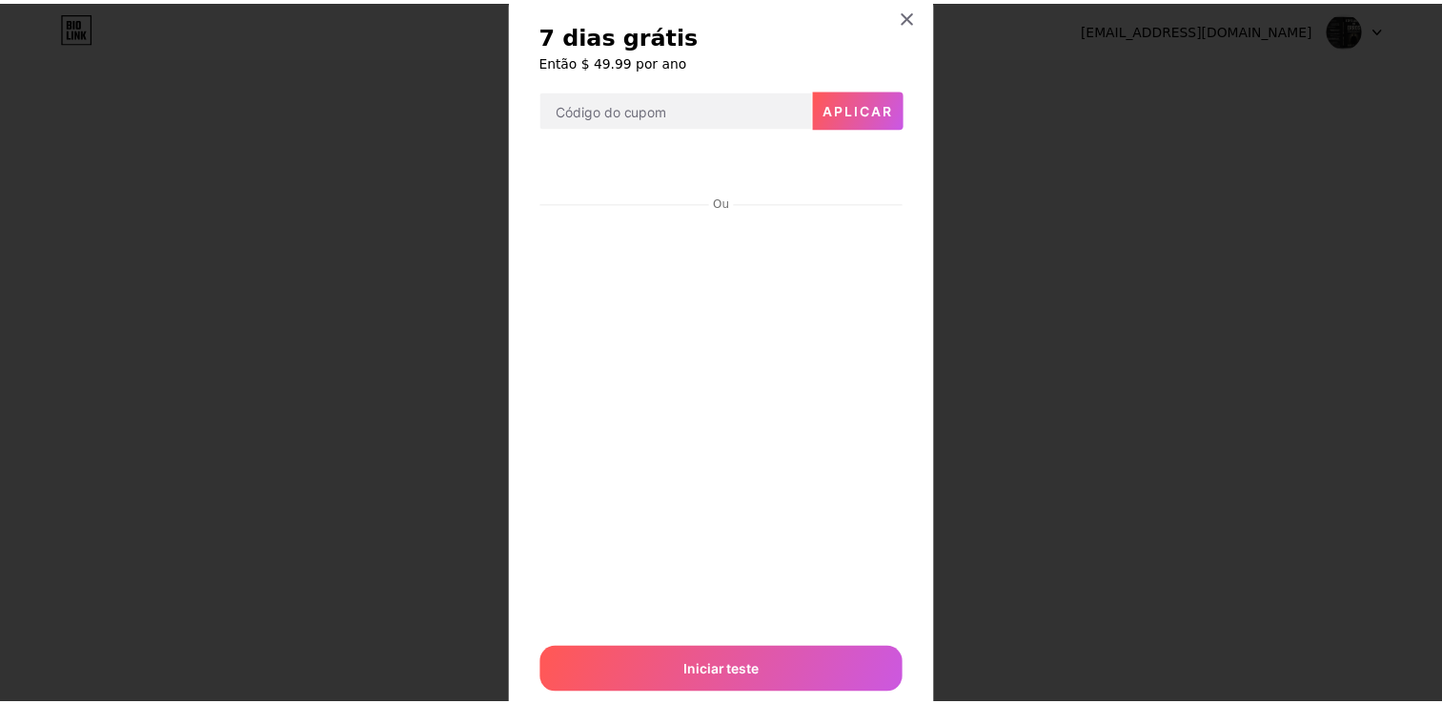
scroll to position [0, 0]
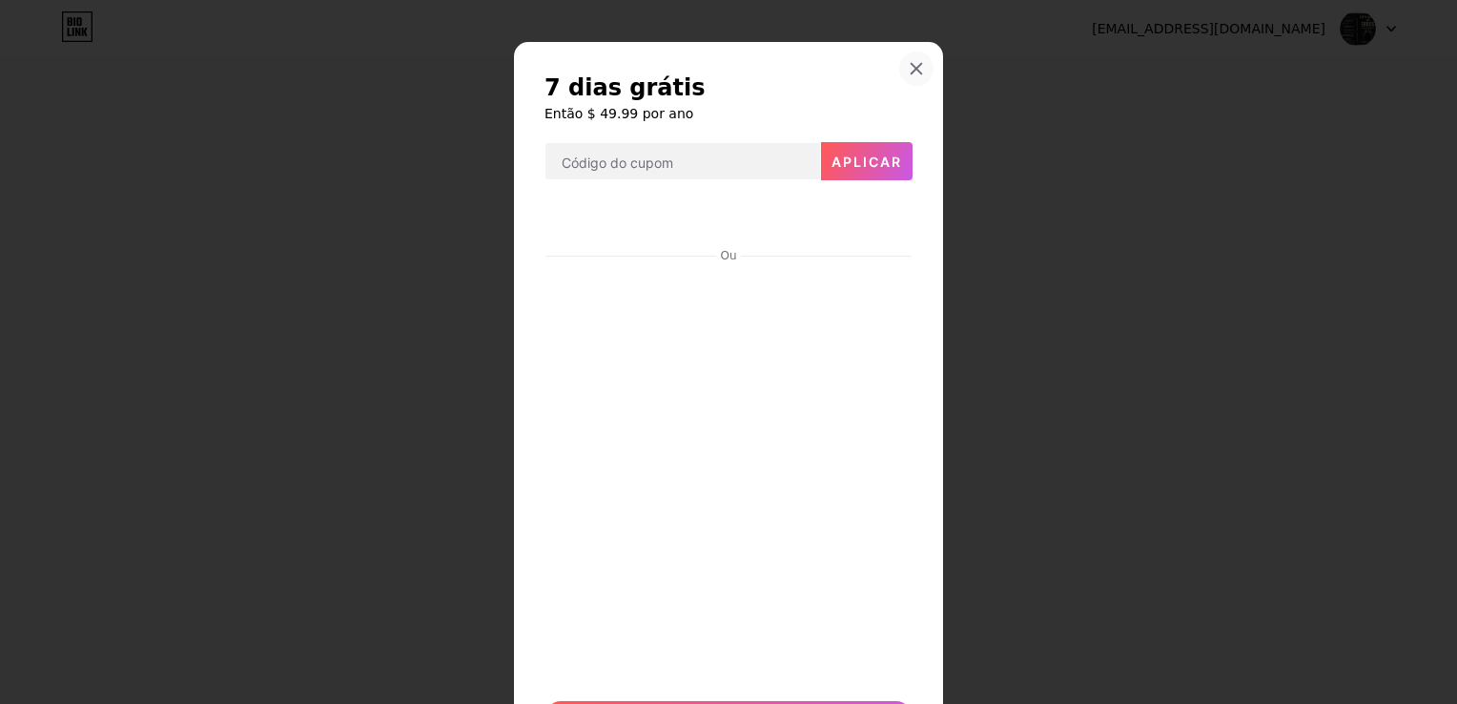
click at [911, 69] on icon at bounding box center [916, 68] width 15 height 15
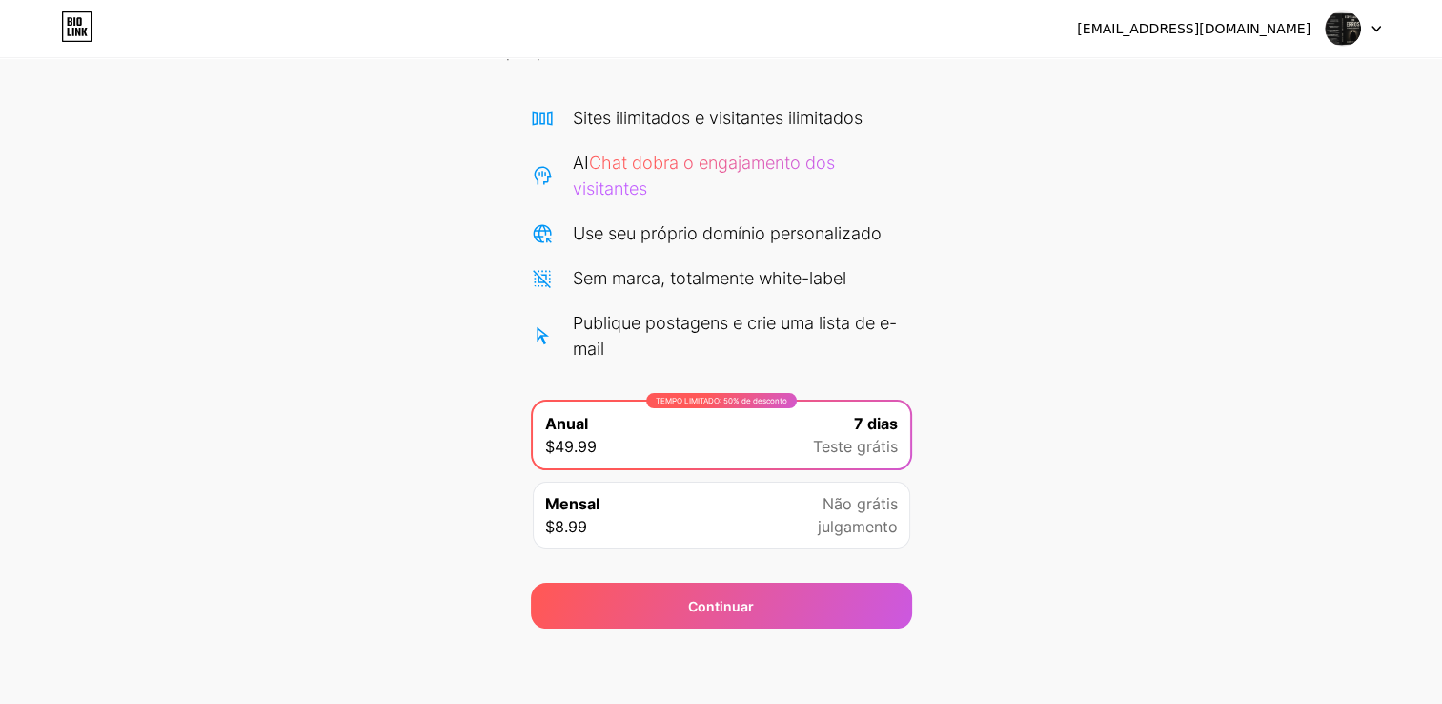
click at [662, 505] on div "Mensal $8.99 Não grátis julgamento" at bounding box center [722, 514] width 378 height 67
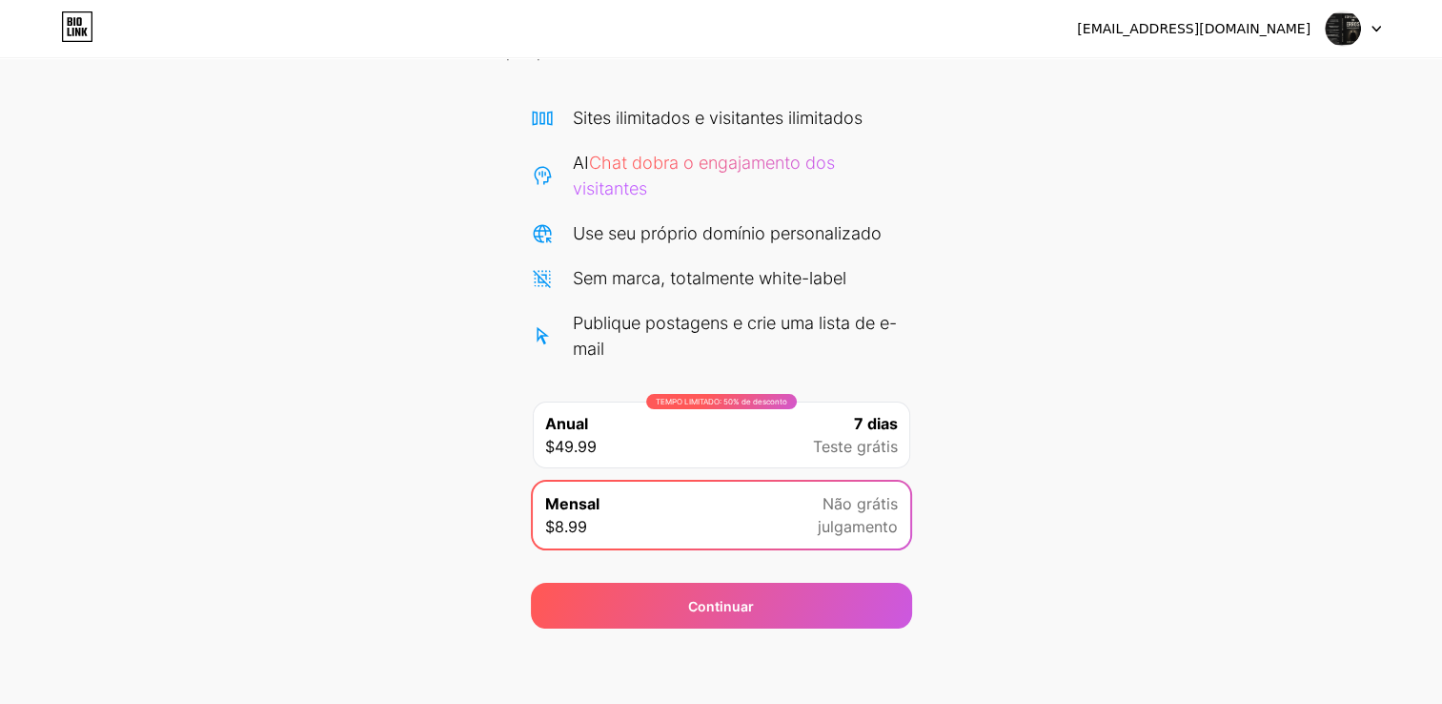
click at [702, 317] on div "Publique postagens e crie uma lista de e-mail" at bounding box center [742, 335] width 339 height 51
drag, startPoint x: 686, startPoint y: 402, endPoint x: 689, endPoint y: 345, distance: 57.3
click at [688, 399] on div "TEMPO LIMITADO: 50% de desconto" at bounding box center [721, 401] width 151 height 15
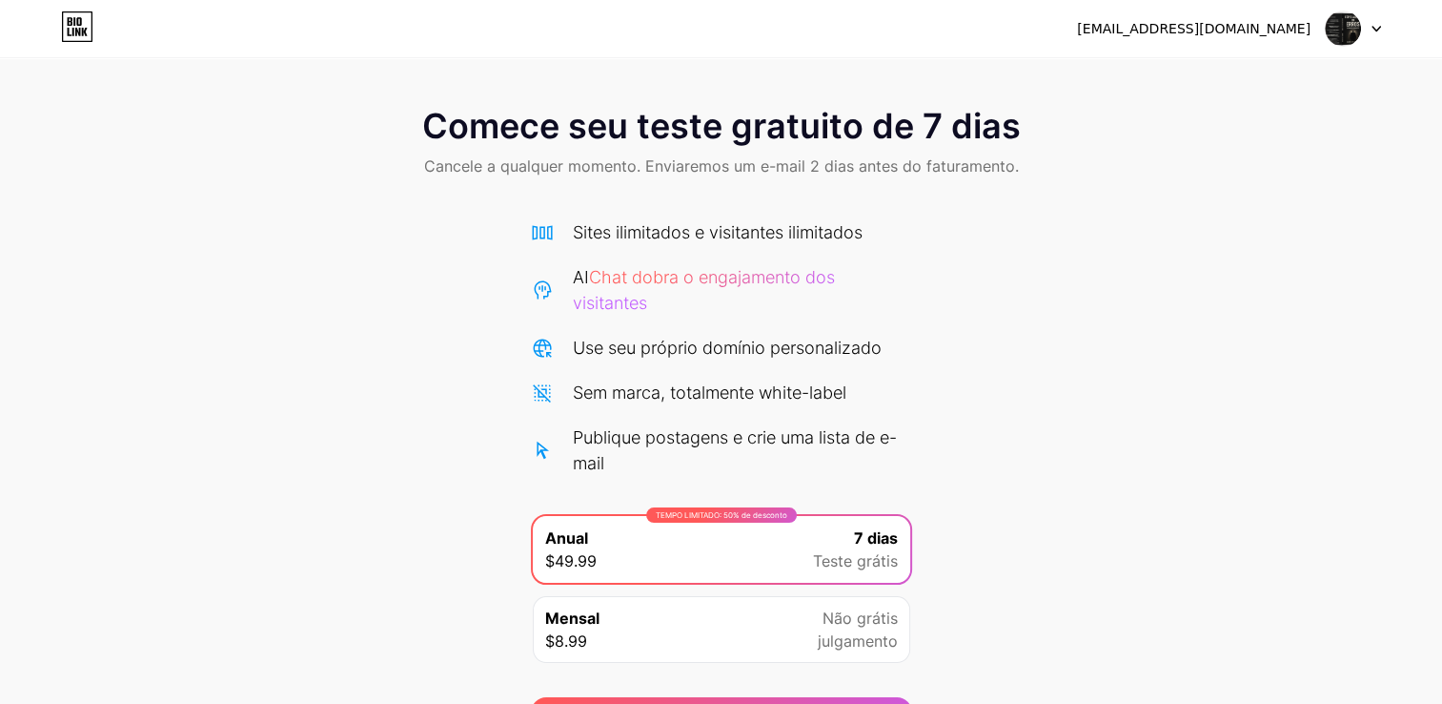
click at [707, 654] on div "Mensal $8.99 Não grátis julgamento" at bounding box center [722, 629] width 378 height 67
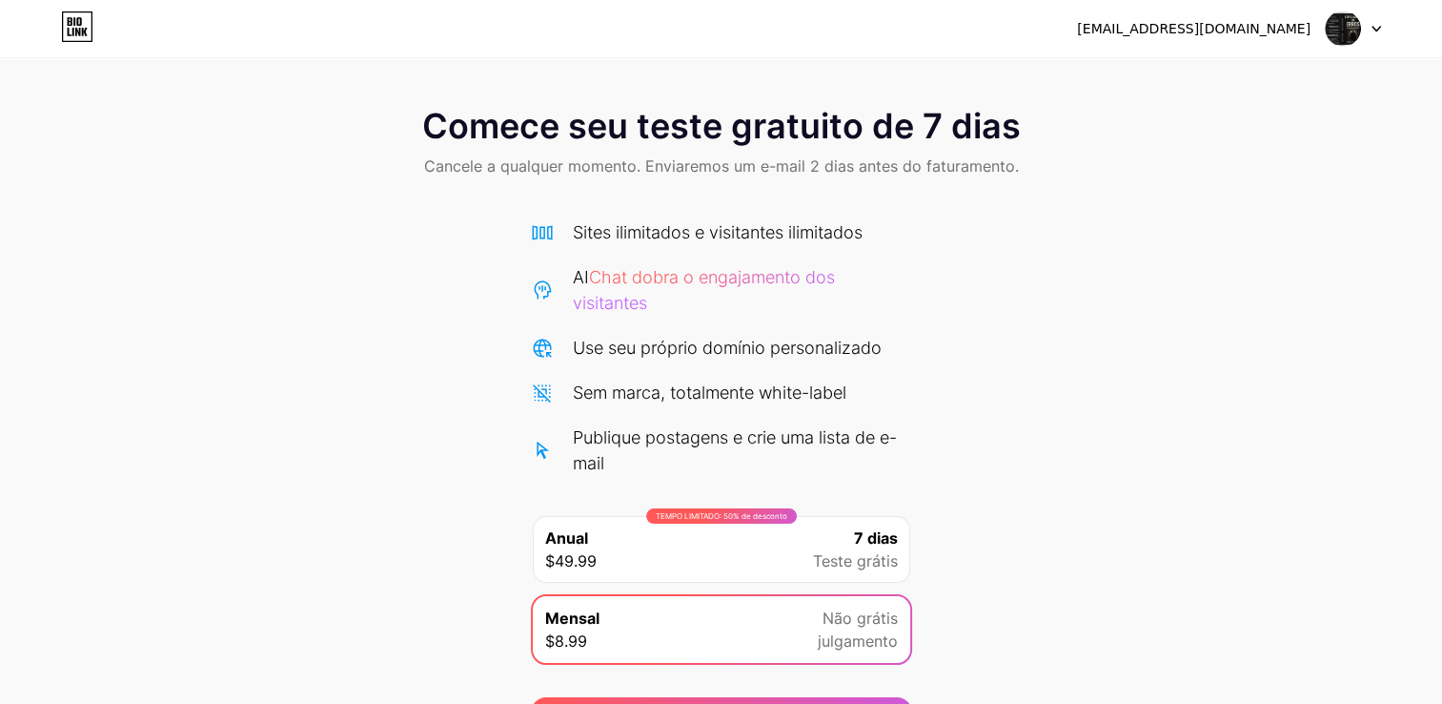
click at [654, 126] on span "Comece seu teste gratuito de 7 dias" at bounding box center [721, 126] width 599 height 38
click at [495, 165] on span "Cancele a qualquer momento. Enviaremos um e-mail 2 dias antes do faturamento." at bounding box center [721, 165] width 595 height 23
click at [1373, 29] on icon at bounding box center [1377, 29] width 10 height 7
click at [1177, 71] on li "Logout" at bounding box center [1262, 77] width 236 height 51
